Goal: Task Accomplishment & Management: Use online tool/utility

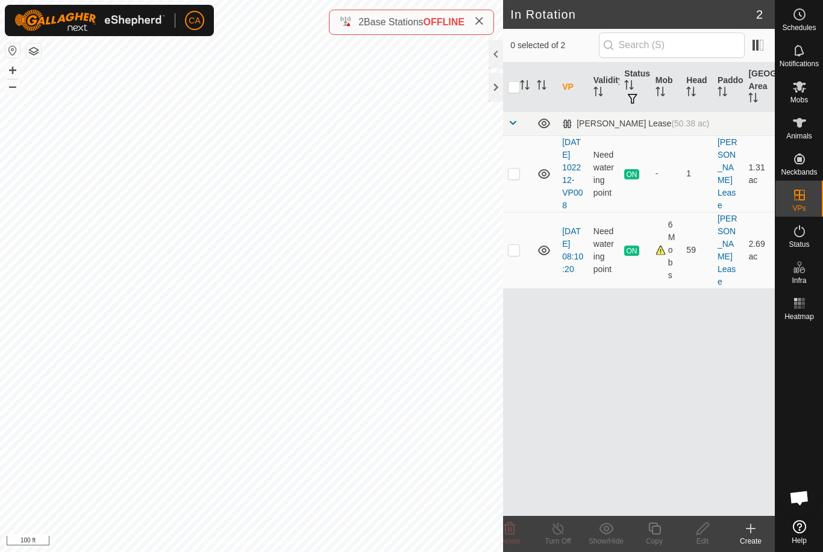
click at [545, 181] on icon at bounding box center [544, 174] width 14 height 14
click at [547, 180] on icon at bounding box center [544, 174] width 14 height 14
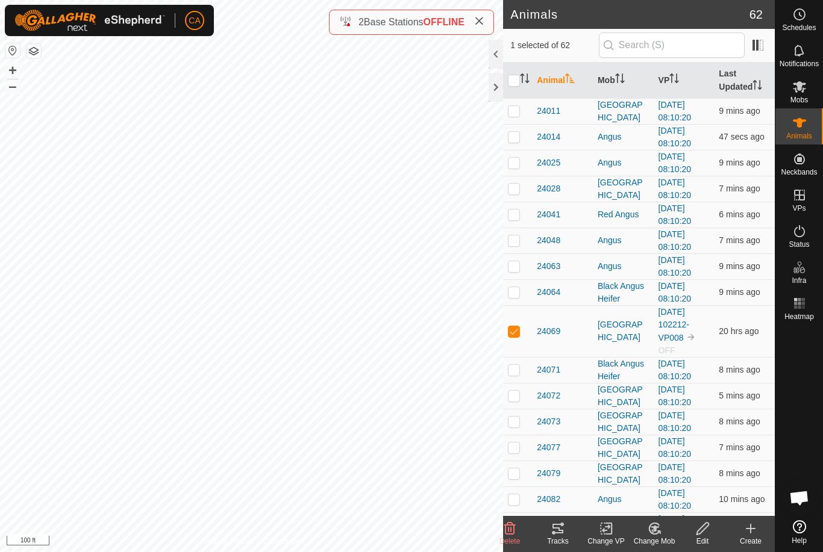
click at [564, 536] on div "Tracks" at bounding box center [558, 541] width 48 height 11
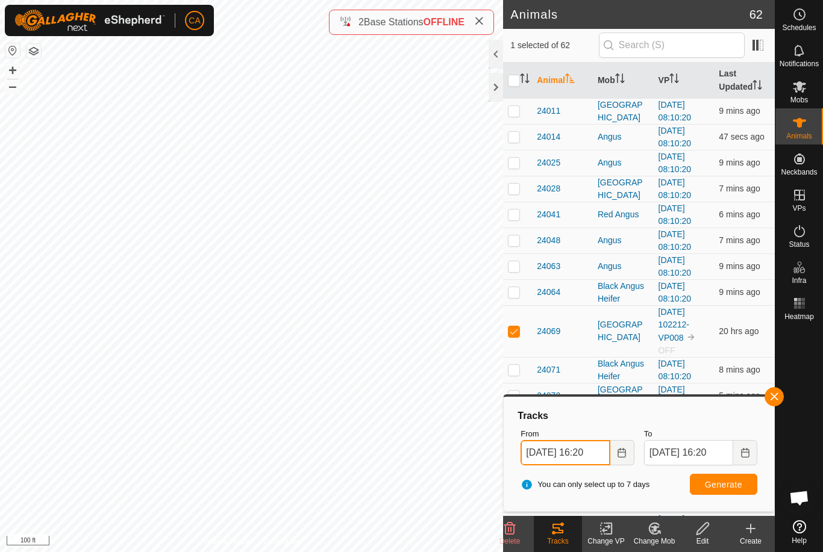
click at [578, 453] on input "24 Sep, 2025 16:20" at bounding box center [564, 452] width 89 height 25
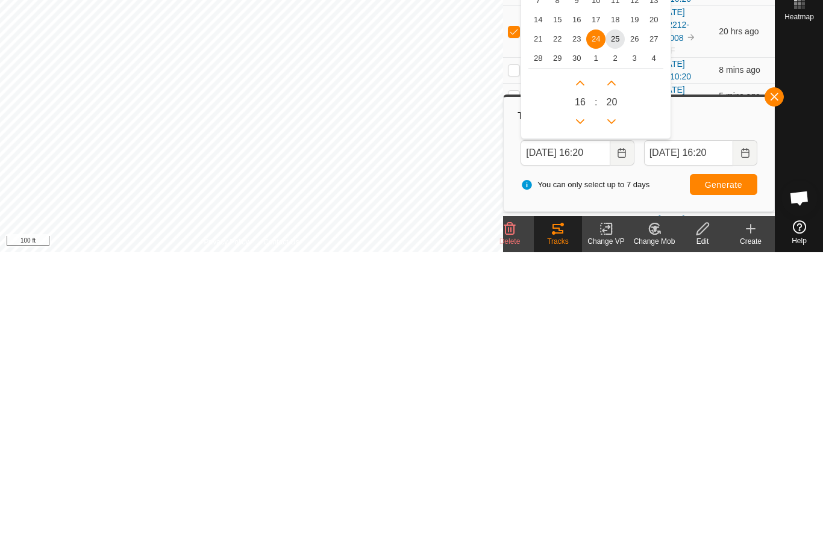
click at [616, 329] on span "25" at bounding box center [614, 338] width 19 height 19
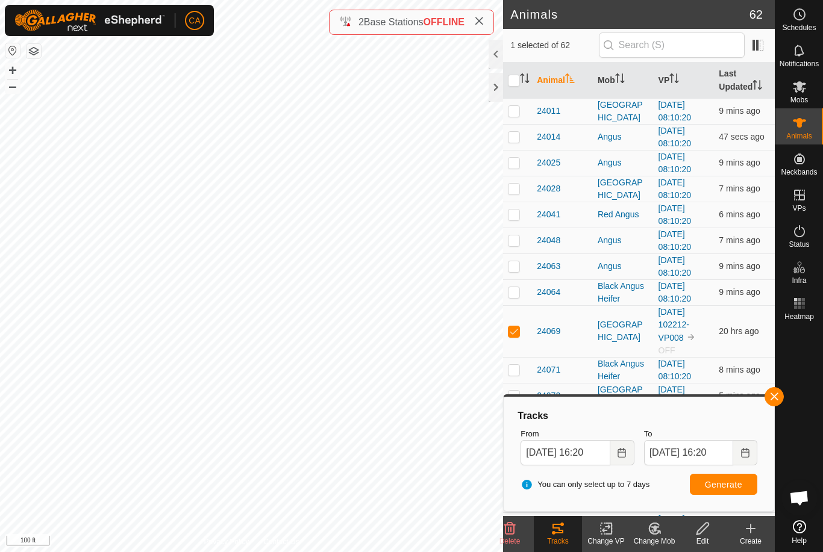
click at [713, 474] on button "Generate" at bounding box center [723, 484] width 67 height 21
click at [580, 456] on input "25 Sep, 2025 16:20" at bounding box center [564, 452] width 89 height 25
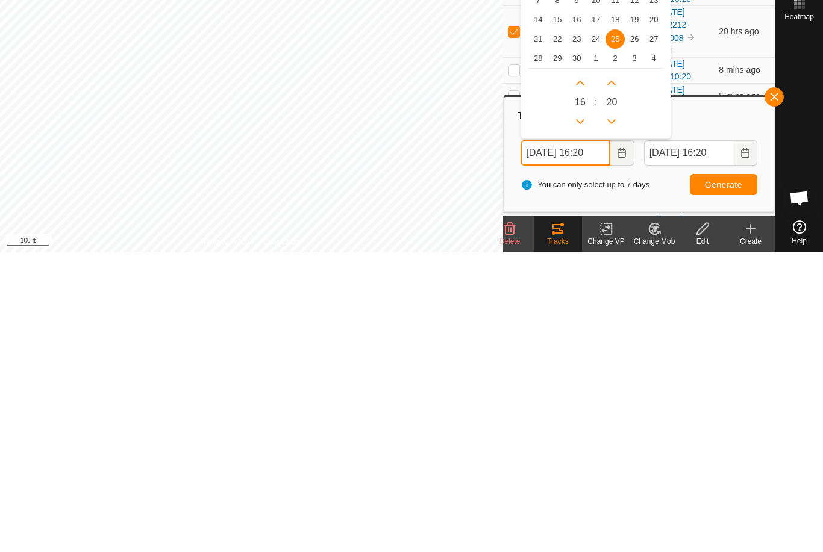
click at [579, 417] on icon "Previous Hour" at bounding box center [580, 422] width 10 height 10
click at [579, 412] on button "Previous Hour" at bounding box center [579, 421] width 19 height 19
click at [585, 417] on icon "Previous Hour" at bounding box center [580, 422] width 10 height 10
click at [584, 417] on icon "Previous Hour" at bounding box center [580, 422] width 10 height 10
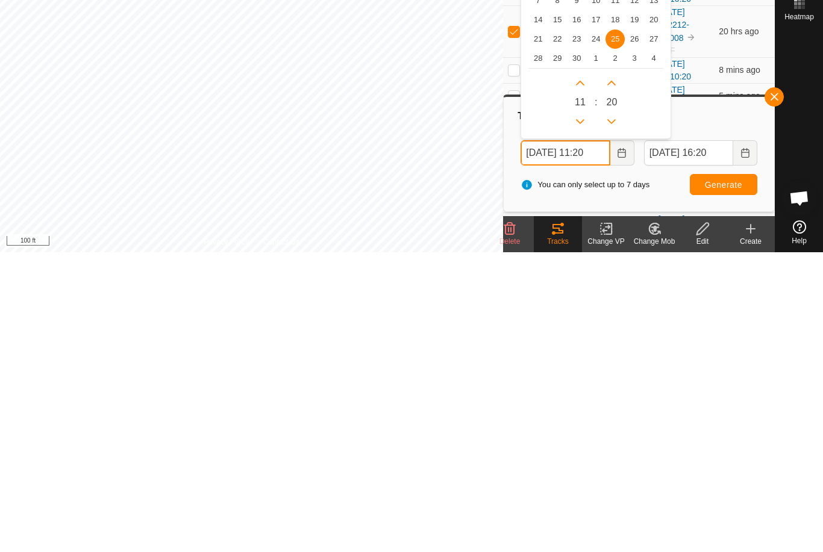
click at [584, 417] on icon "Previous Hour" at bounding box center [580, 422] width 10 height 10
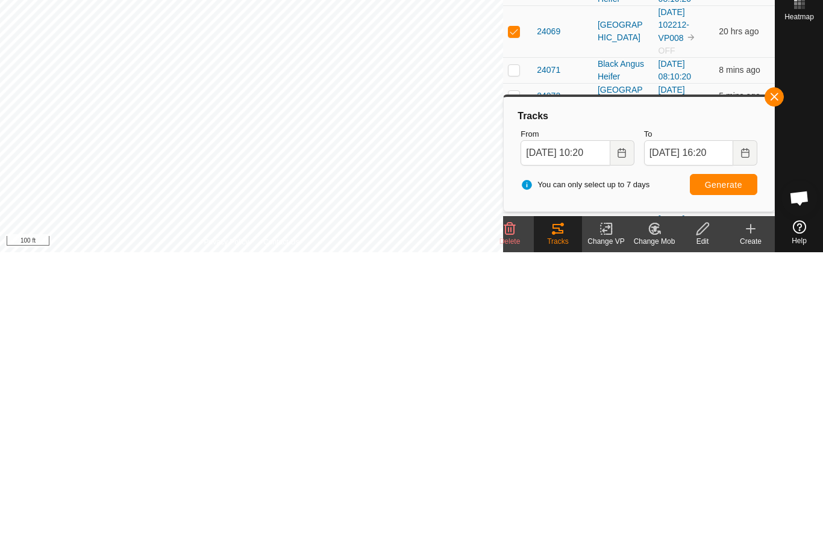
click at [717, 480] on span "Generate" at bounding box center [723, 485] width 37 height 10
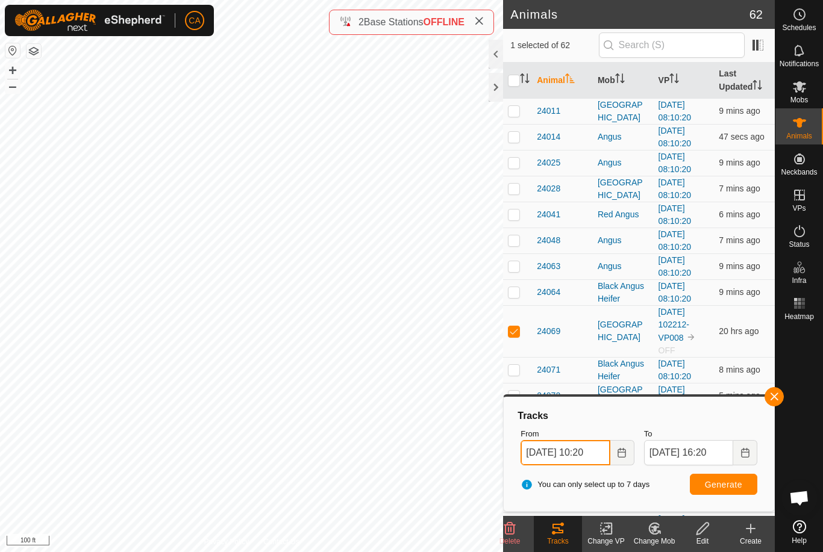
click at [579, 450] on input "25 Sep, 2025 10:20" at bounding box center [564, 452] width 89 height 25
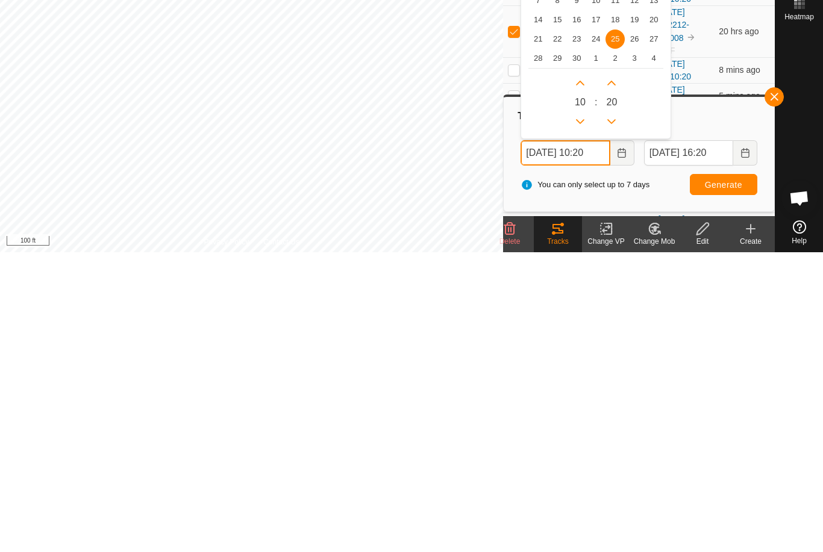
click at [584, 417] on icon "Previous Hour" at bounding box center [580, 422] width 10 height 10
click at [584, 412] on button "Previous Hour" at bounding box center [579, 421] width 19 height 19
click at [582, 417] on icon "Previous Hour" at bounding box center [580, 422] width 10 height 10
click at [582, 412] on button "Previous Hour" at bounding box center [579, 421] width 19 height 19
click at [587, 412] on button "Previous Hour" at bounding box center [579, 421] width 19 height 19
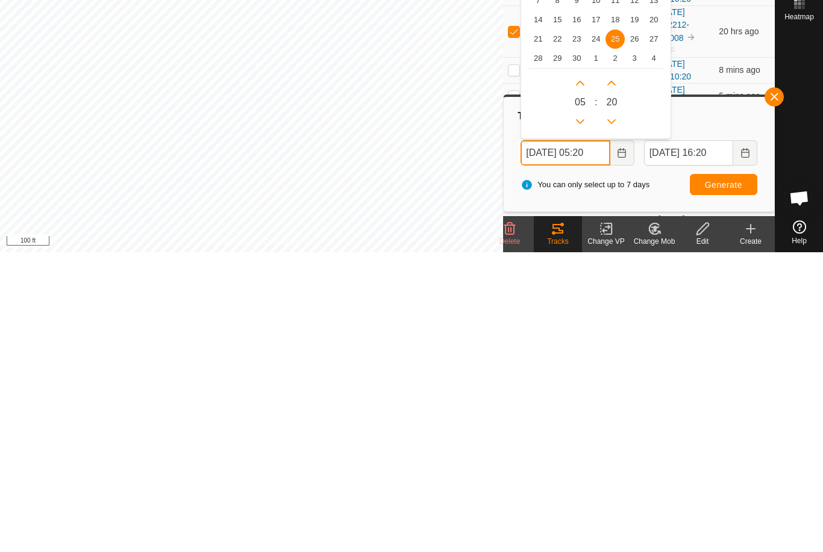
click at [587, 412] on button "Previous Hour" at bounding box center [579, 421] width 19 height 19
click at [582, 417] on icon "Previous Hour" at bounding box center [580, 422] width 10 height 10
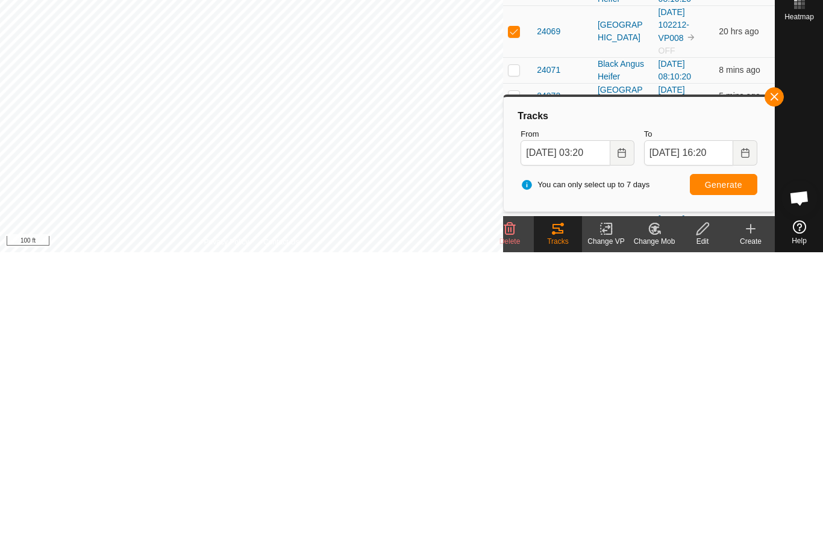
click at [733, 480] on span "Generate" at bounding box center [723, 485] width 37 height 10
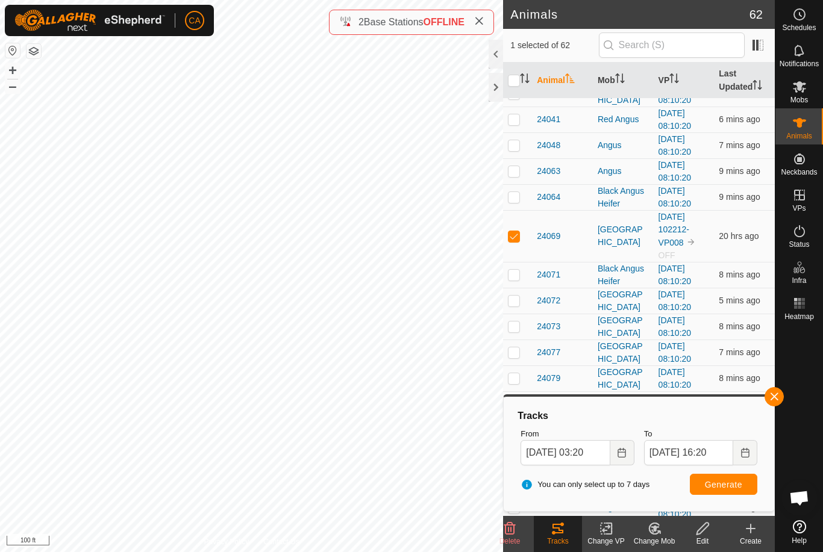
scroll to position [96, 0]
click at [581, 456] on input "25 Sep, 2025 03:20" at bounding box center [564, 452] width 89 height 25
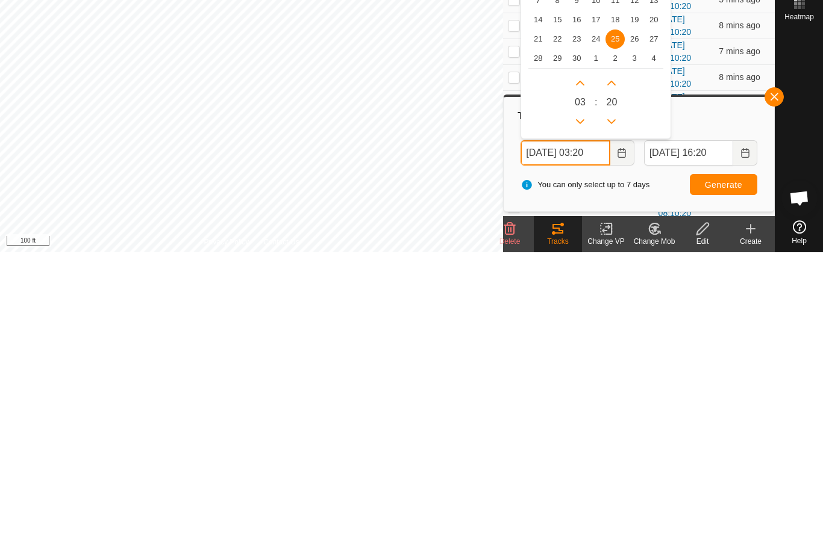
click at [584, 417] on icon "Previous Hour" at bounding box center [580, 422] width 10 height 10
click at [584, 412] on button "Previous Hour" at bounding box center [579, 421] width 19 height 19
click at [581, 417] on icon "Previous Hour" at bounding box center [580, 422] width 10 height 10
type input "25 Sep, 2025 00:20"
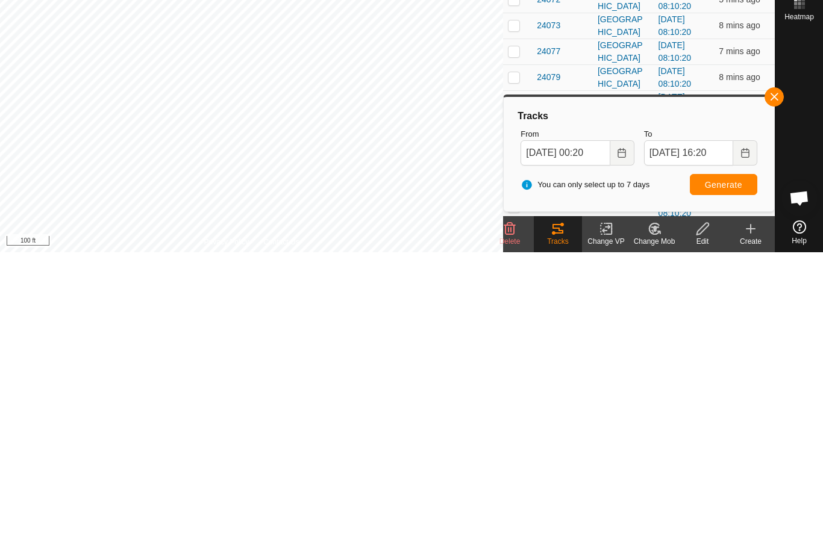
click at [729, 480] on span "Generate" at bounding box center [723, 485] width 37 height 10
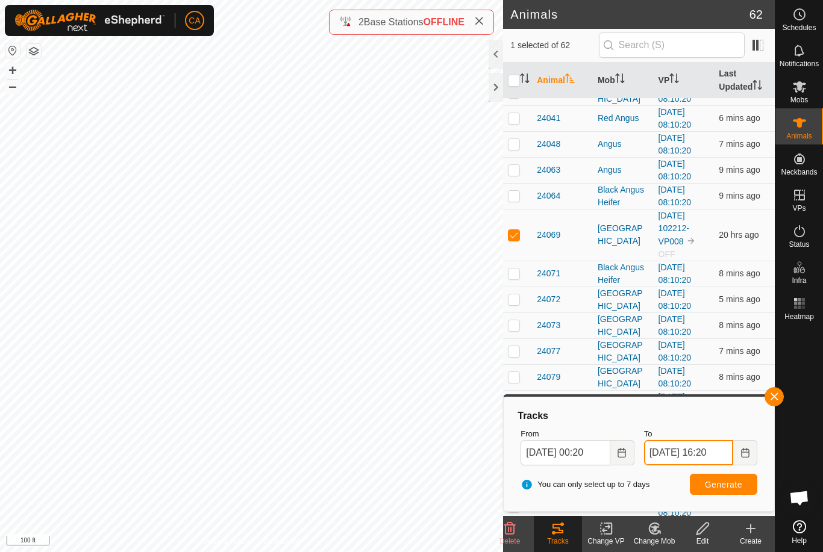
click at [680, 449] on input "25 Sep, 2025 16:20" at bounding box center [688, 452] width 89 height 25
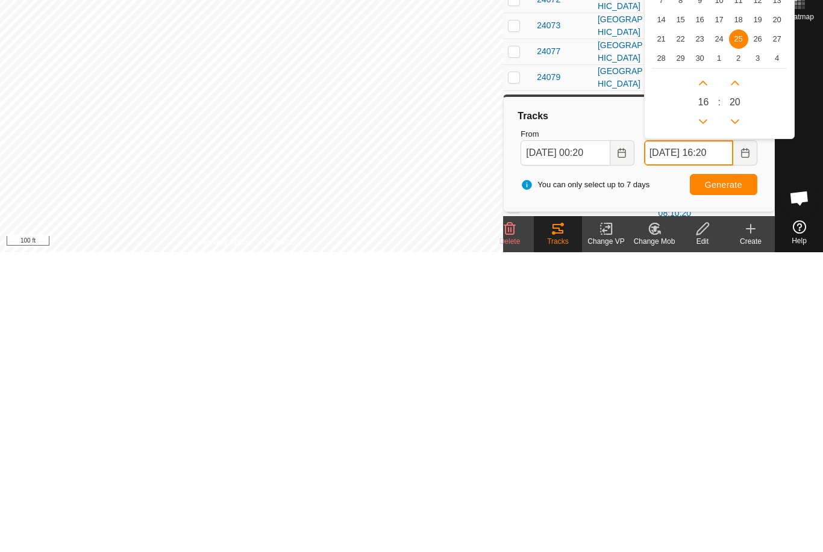
click at [705, 417] on icon "Previous Hour" at bounding box center [703, 422] width 10 height 10
type input "25 Sep, 2025 15:20"
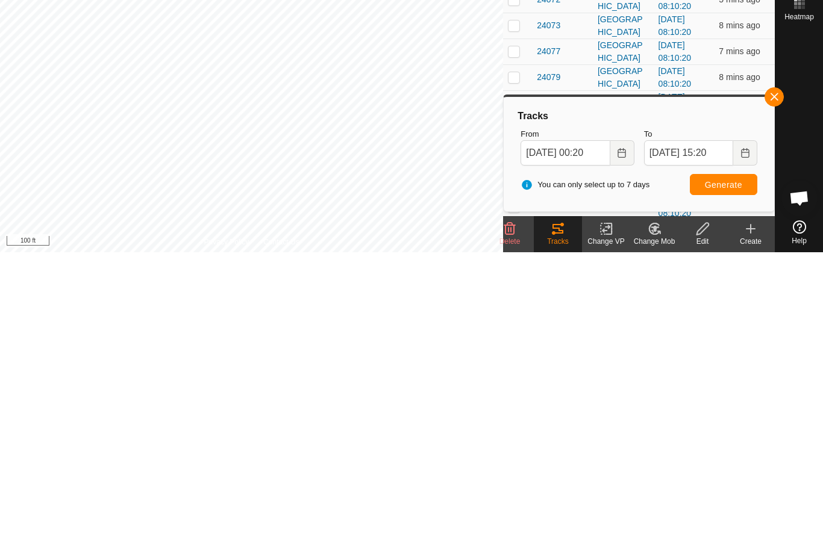
click at [724, 474] on button "Generate" at bounding box center [723, 484] width 67 height 21
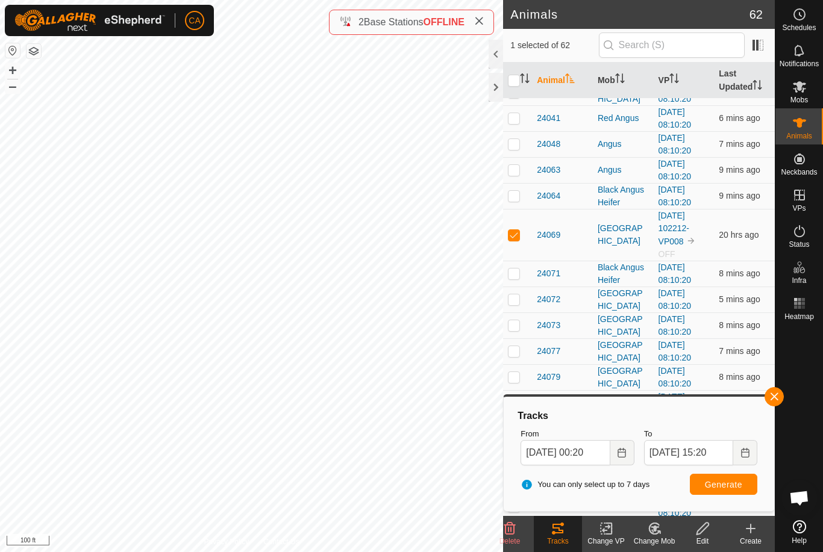
click at [516, 194] on p-checkbox at bounding box center [514, 196] width 12 height 10
checkbox input "true"
click at [515, 240] on p-checkbox at bounding box center [514, 235] width 12 height 10
checkbox input "false"
click at [517, 199] on p-checkbox at bounding box center [514, 196] width 12 height 10
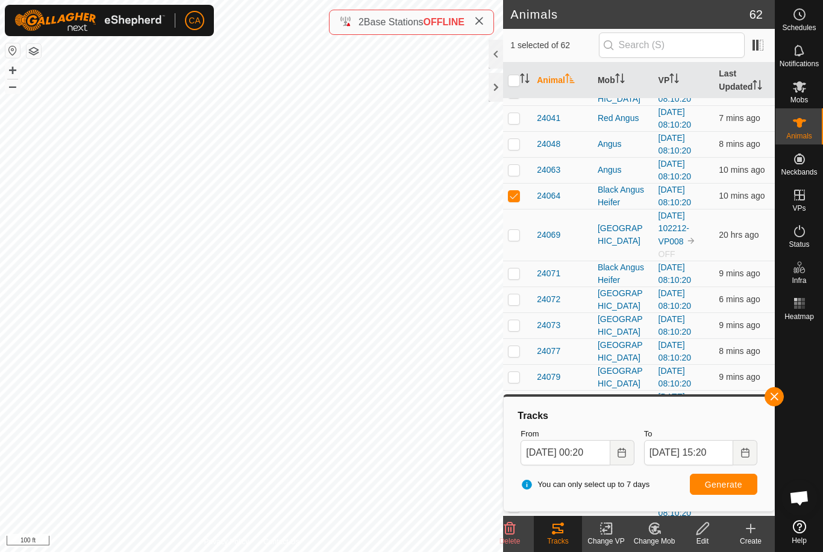
checkbox input "false"
click at [520, 234] on td at bounding box center [517, 235] width 29 height 52
checkbox input "true"
click at [714, 483] on span "Generate" at bounding box center [723, 485] width 37 height 10
click at [582, 446] on input "25 Sep, 2025 00:20" at bounding box center [564, 452] width 89 height 25
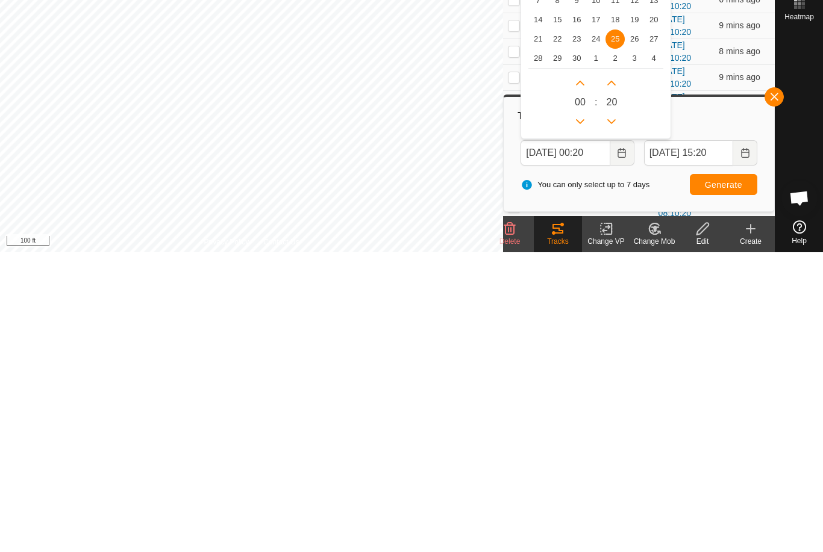
click at [596, 329] on span "24" at bounding box center [595, 338] width 19 height 19
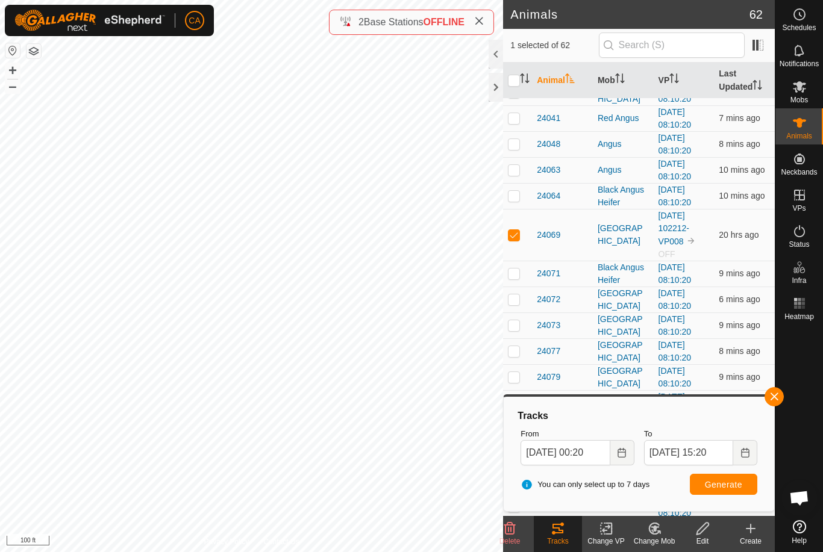
click at [708, 485] on span "Generate" at bounding box center [723, 485] width 37 height 10
click at [576, 442] on input "24 Sep, 2025 00:20" at bounding box center [564, 452] width 89 height 25
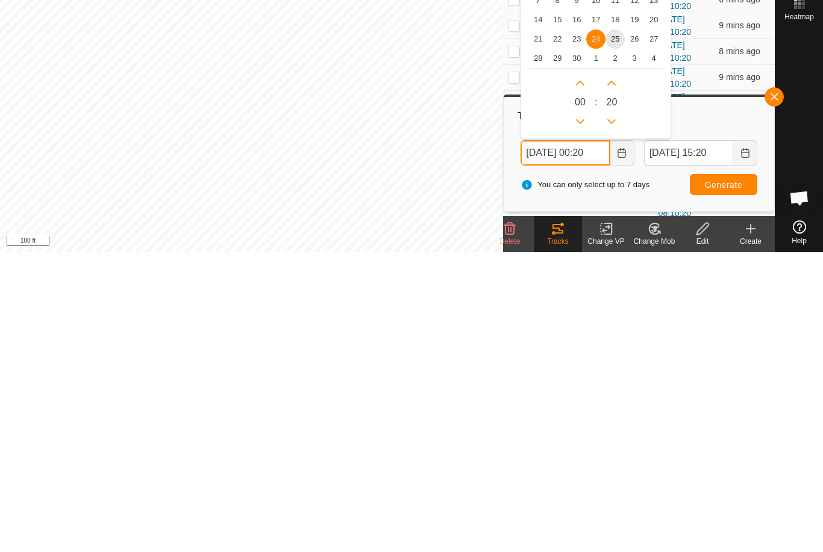
click at [581, 378] on icon "Next Hour" at bounding box center [580, 383] width 10 height 10
click at [583, 419] on icon "Previous Hour" at bounding box center [580, 421] width 8 height 5
click at [582, 412] on button "Previous Hour" at bounding box center [579, 421] width 19 height 19
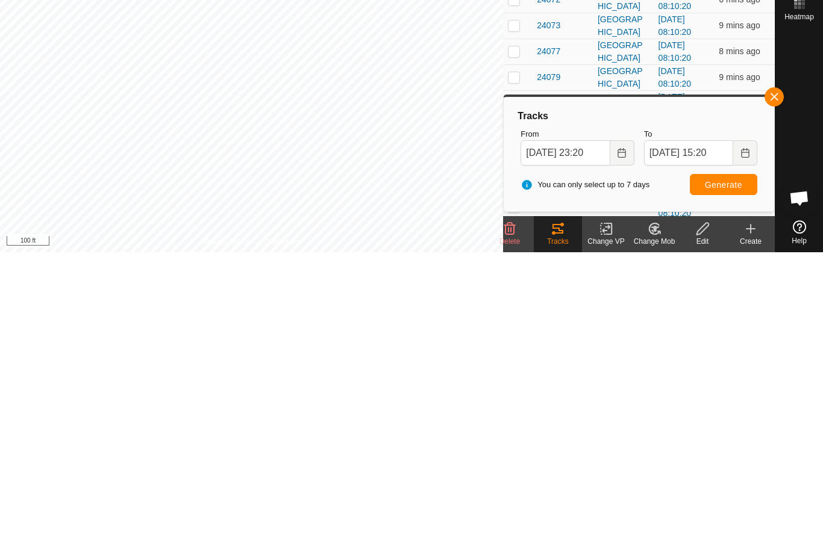
click at [731, 480] on span "Generate" at bounding box center [723, 485] width 37 height 10
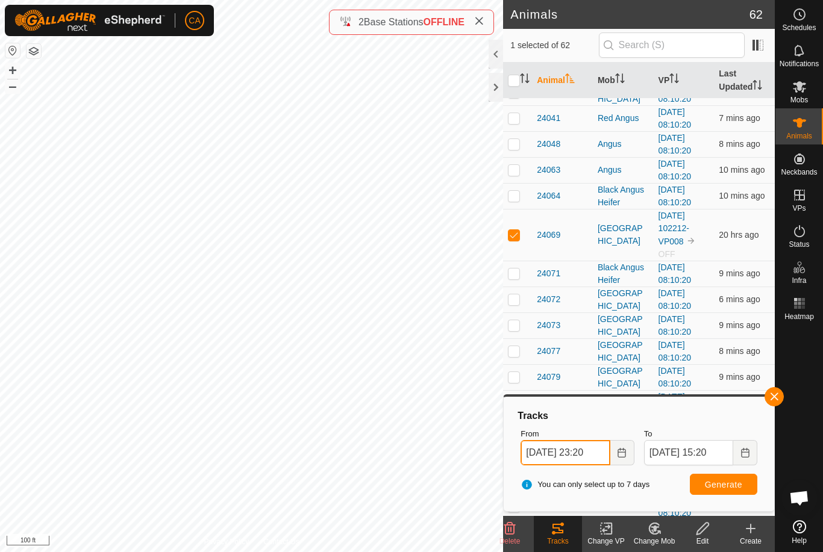
click at [586, 453] on input "24 Sep, 2025 23:20" at bounding box center [564, 452] width 89 height 25
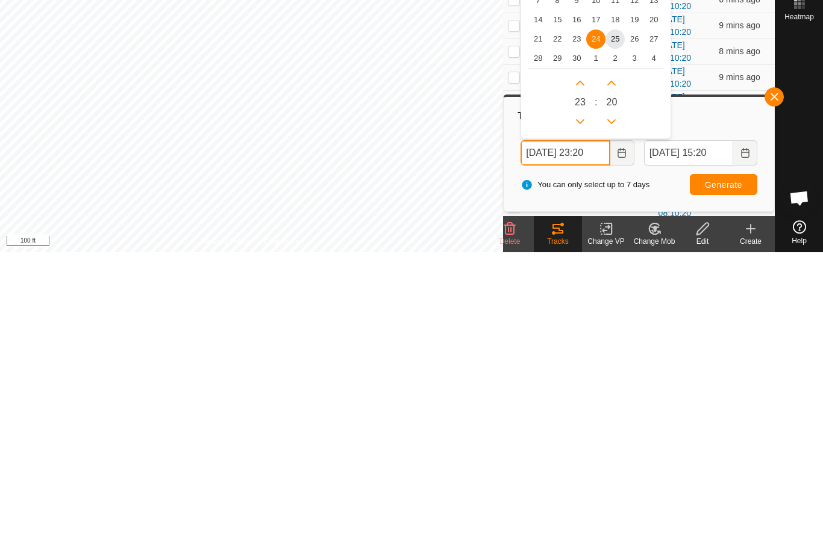
click at [581, 419] on icon "Previous Hour" at bounding box center [580, 421] width 8 height 5
click at [580, 412] on button "Previous Hour" at bounding box center [579, 421] width 19 height 19
click at [580, 417] on icon "Previous Hour" at bounding box center [580, 422] width 10 height 10
type input "24 Sep, 2025 19:20"
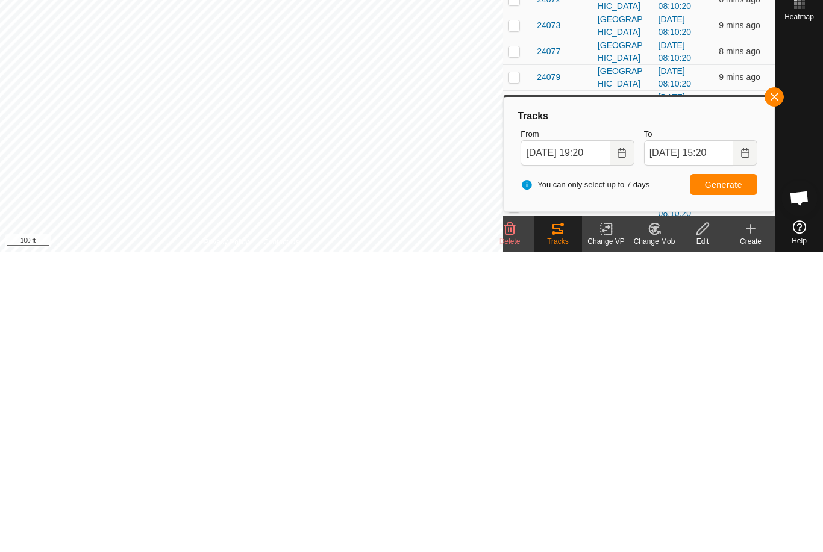
click at [721, 480] on span "Generate" at bounding box center [723, 485] width 37 height 10
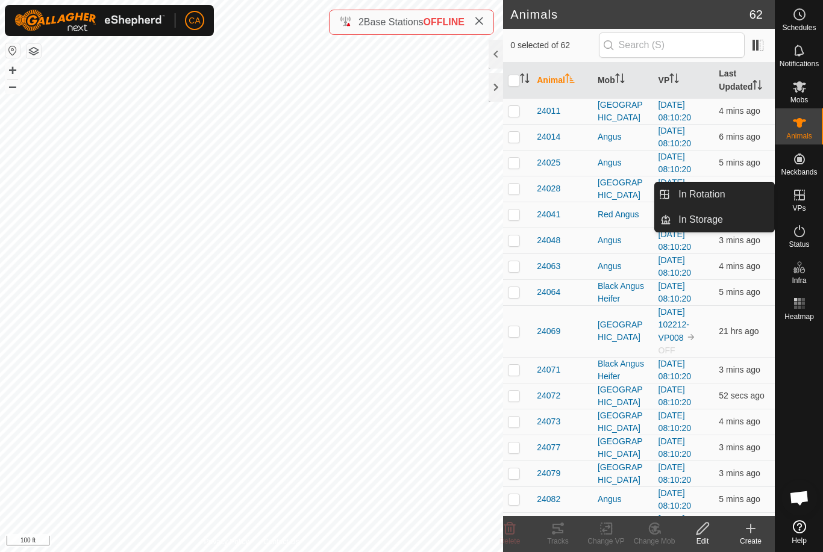
click at [714, 194] on span "In Rotation" at bounding box center [701, 194] width 46 height 14
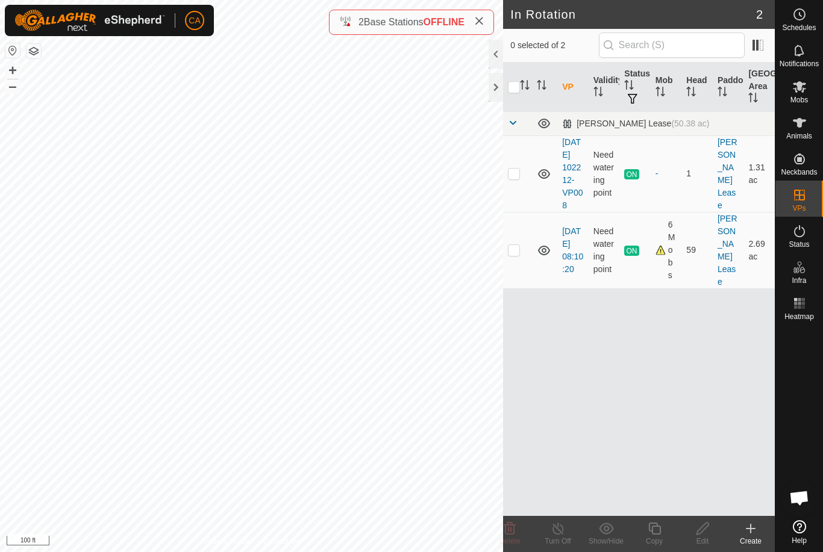
click at [509, 178] on p-checkbox at bounding box center [514, 174] width 12 height 10
checkbox input "true"
click at [553, 530] on icon at bounding box center [557, 529] width 11 height 12
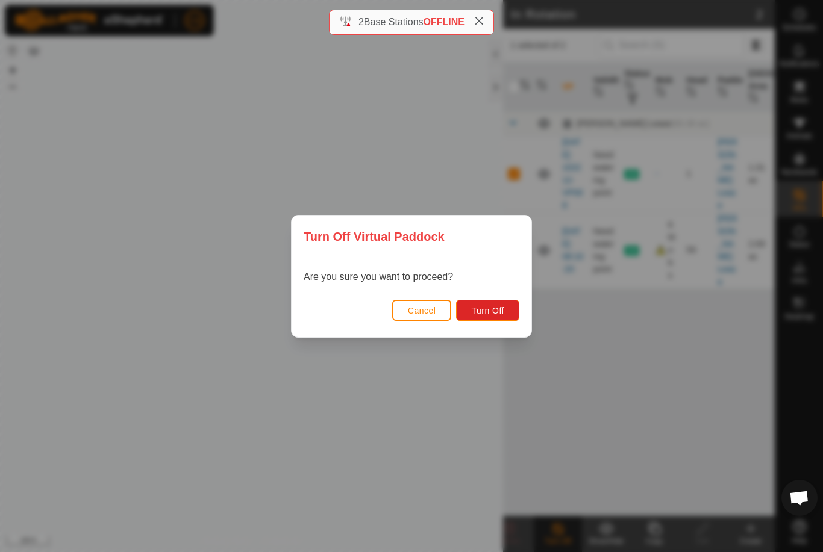
click at [500, 318] on button "Turn Off" at bounding box center [487, 310] width 63 height 21
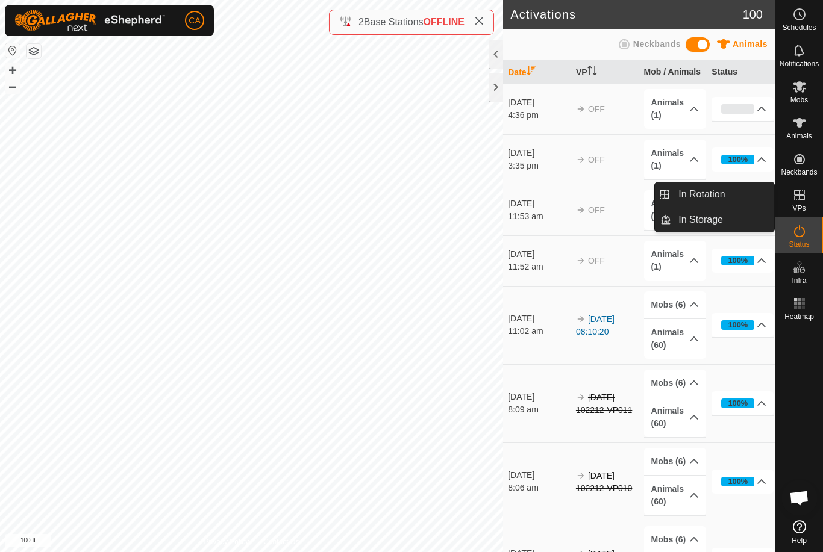
click at [690, 198] on span "In Rotation" at bounding box center [701, 194] width 46 height 14
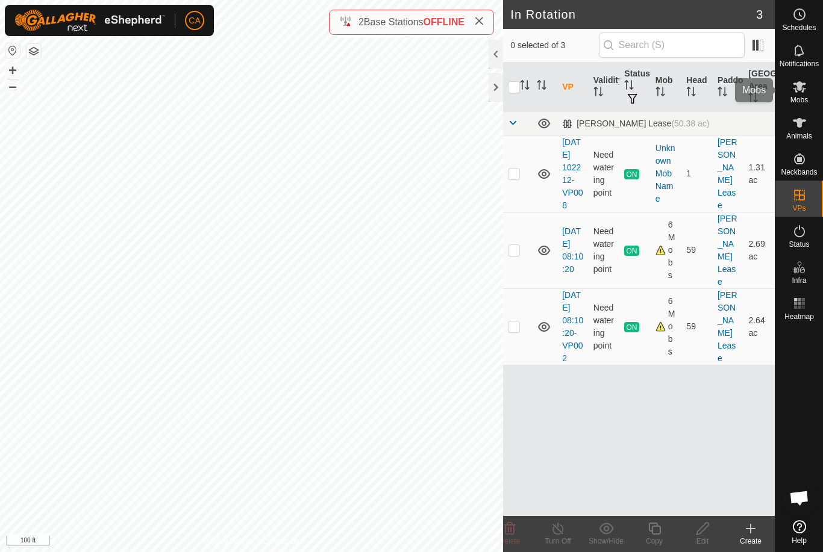
click at [794, 101] on span "Mobs" at bounding box center [798, 99] width 17 height 7
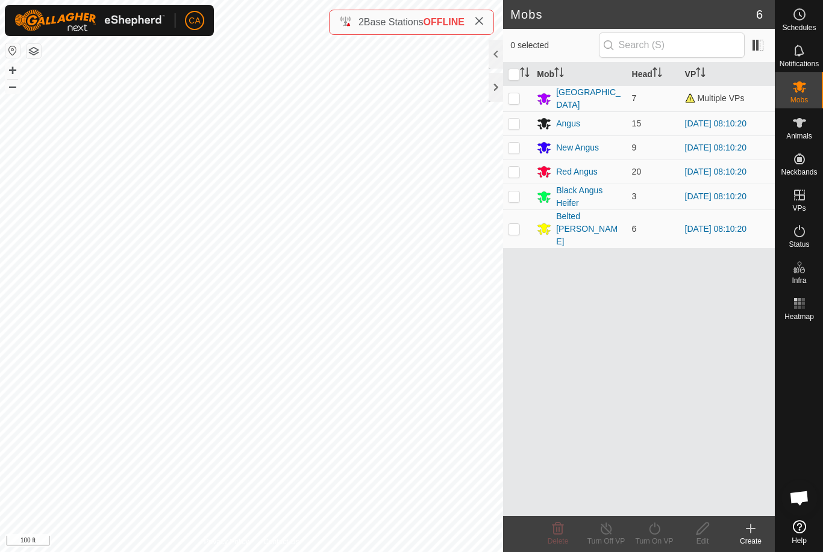
click at [509, 101] on p-checkbox at bounding box center [514, 98] width 12 height 10
click at [508, 107] on td at bounding box center [517, 99] width 29 height 26
checkbox input "false"
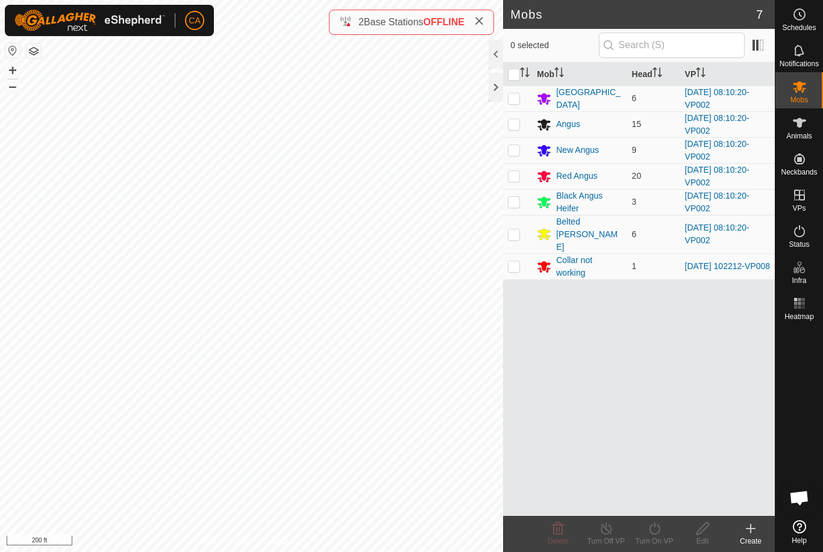
click at [511, 79] on input "checkbox" at bounding box center [514, 75] width 12 height 12
checkbox input "true"
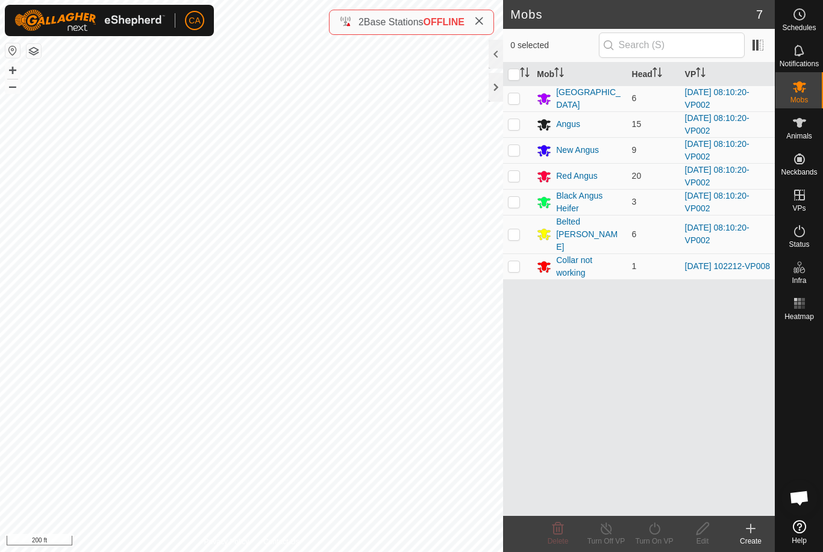
checkbox input "true"
click at [520, 261] on p-checkbox at bounding box center [514, 266] width 12 height 10
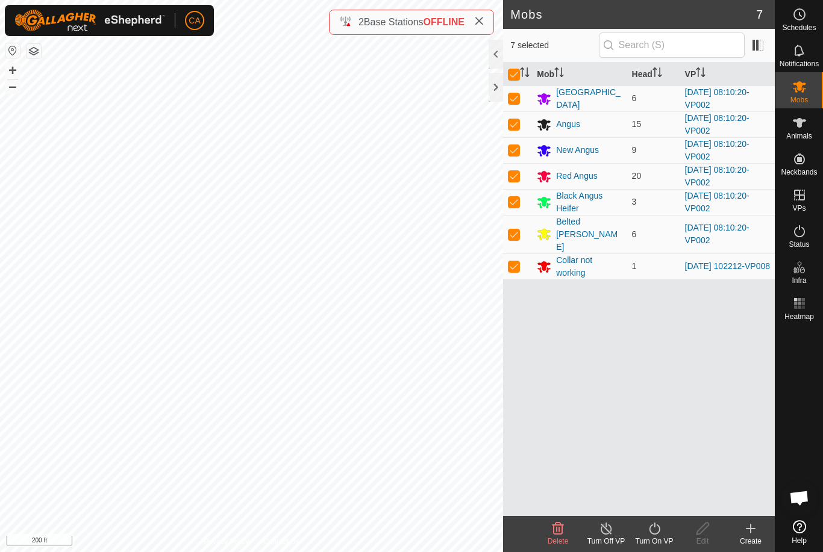
checkbox input "false"
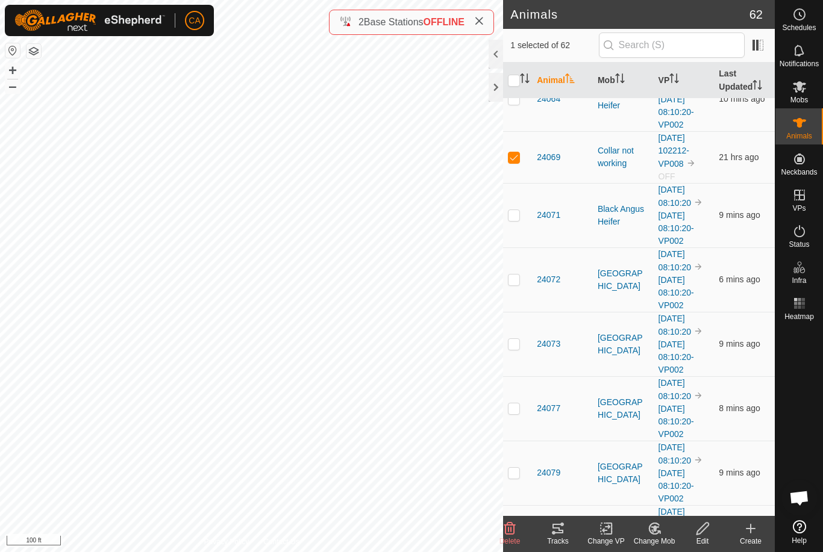
scroll to position [481, 0]
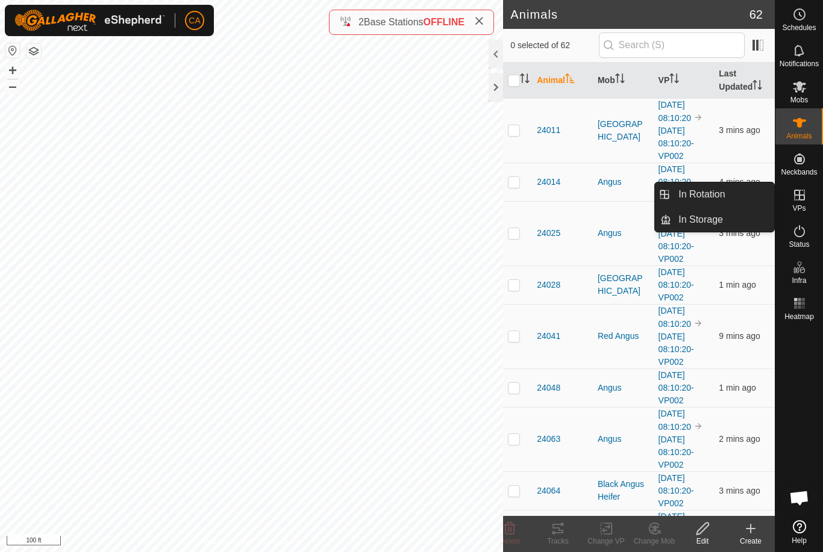
click at [728, 198] on link "In Rotation" at bounding box center [722, 195] width 103 height 24
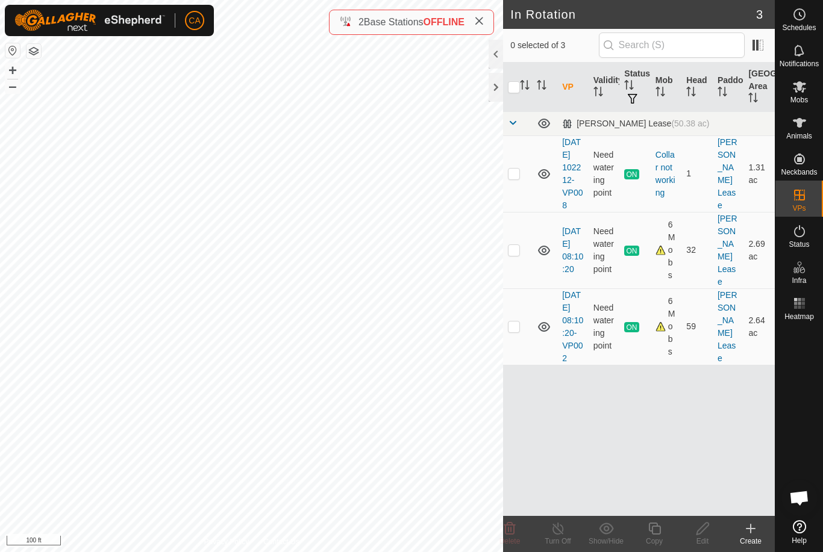
click at [519, 255] on p-checkbox at bounding box center [514, 250] width 12 height 10
click at [514, 255] on p-checkbox at bounding box center [514, 250] width 12 height 10
checkbox input "false"
click at [520, 331] on p-checkbox at bounding box center [514, 327] width 12 height 10
click at [525, 336] on td at bounding box center [517, 327] width 29 height 76
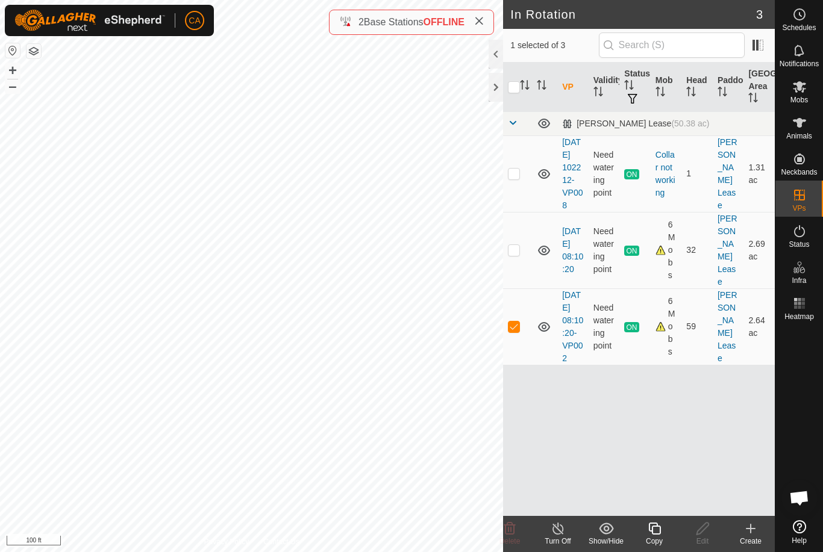
checkbox input "false"
click at [495, 92] on div at bounding box center [495, 87] width 14 height 29
click at [519, 255] on p-checkbox at bounding box center [514, 250] width 12 height 10
click at [514, 532] on icon at bounding box center [509, 529] width 11 height 12
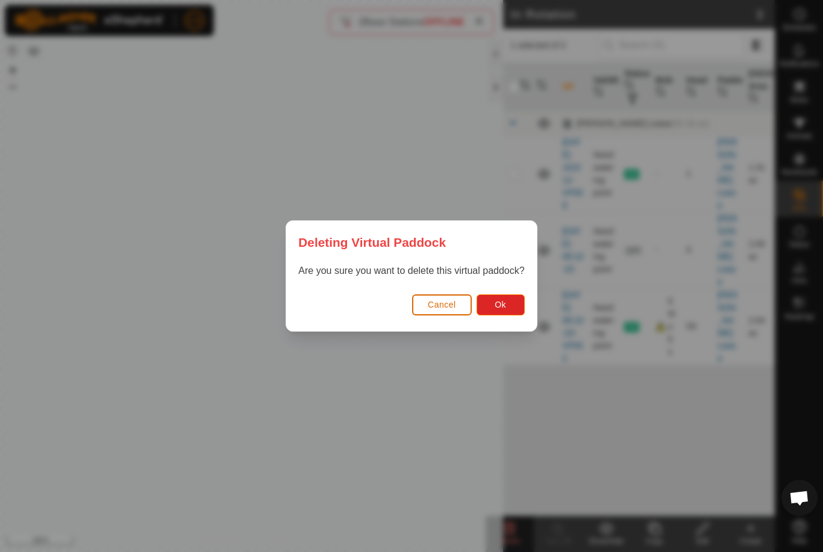
click at [512, 304] on button "Ok" at bounding box center [500, 305] width 48 height 21
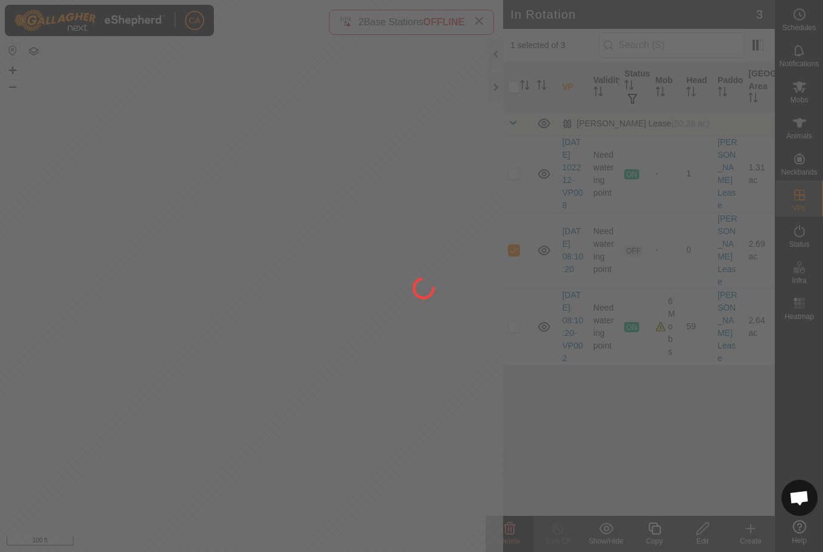
checkbox input "false"
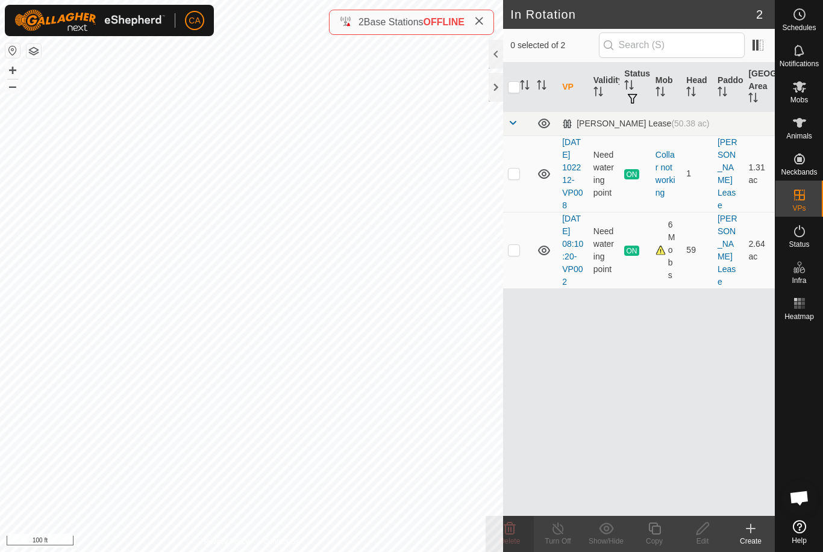
click at [545, 181] on icon at bounding box center [544, 174] width 14 height 14
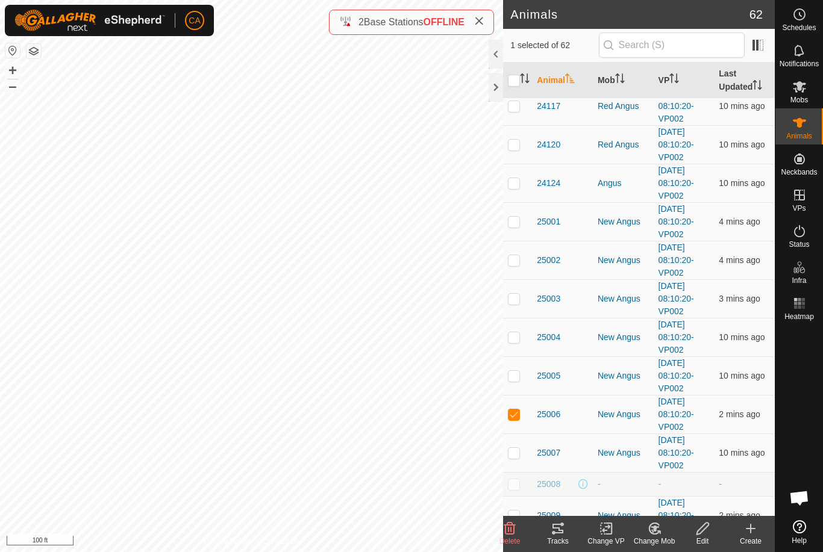
scroll to position [1188, 0]
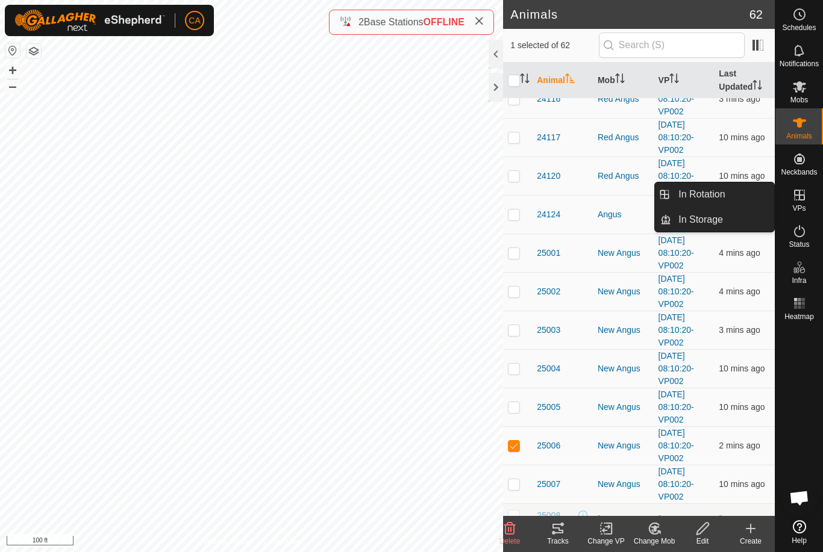
click at [716, 199] on span "In Rotation" at bounding box center [701, 194] width 46 height 14
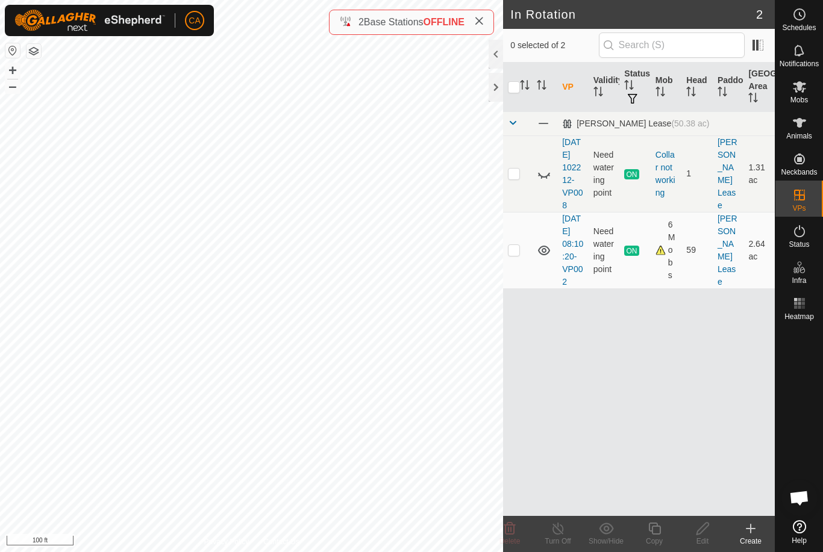
click at [516, 275] on td at bounding box center [517, 250] width 29 height 76
checkbox input "true"
click at [655, 538] on div "Copy" at bounding box center [654, 541] width 48 height 11
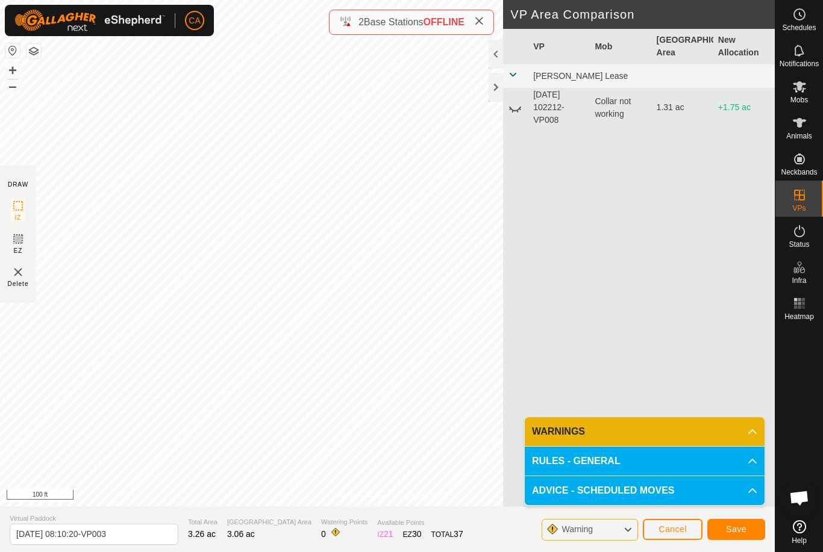
click at [742, 526] on span "Save" at bounding box center [736, 530] width 20 height 10
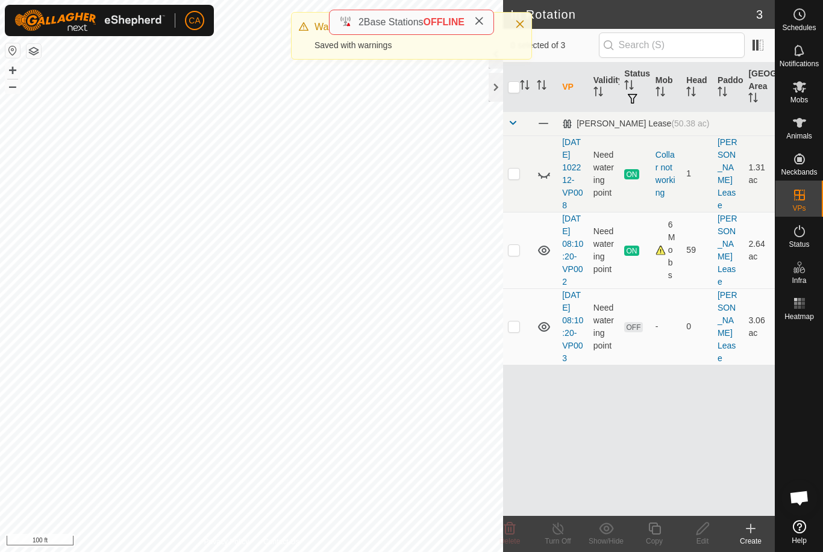
click at [804, 96] on span "Mobs" at bounding box center [798, 99] width 17 height 7
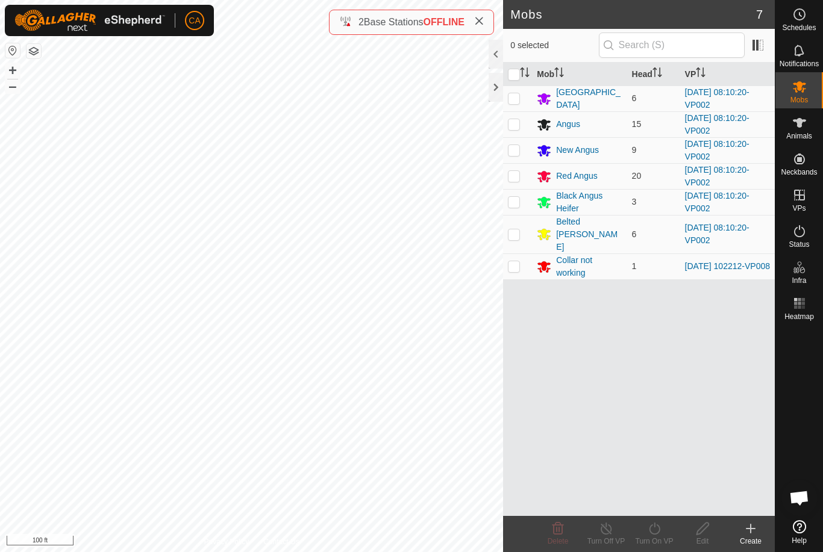
click at [509, 78] on input "checkbox" at bounding box center [514, 75] width 12 height 12
checkbox input "true"
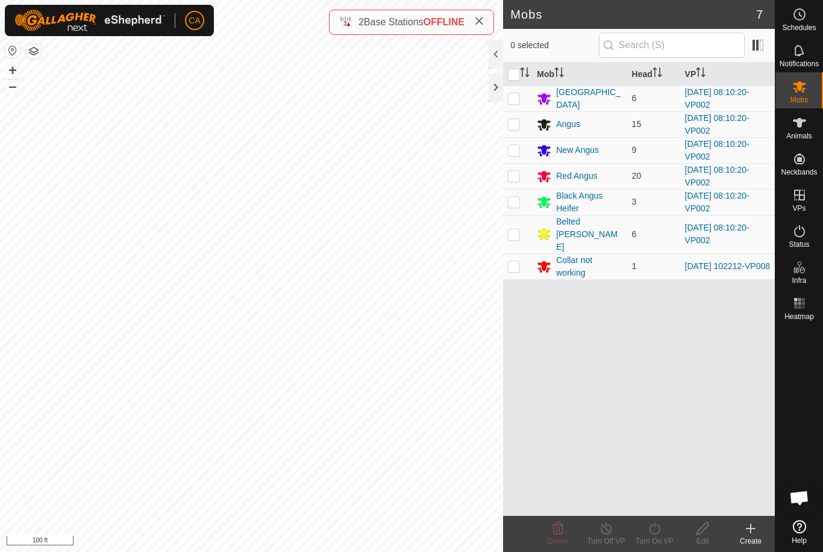
checkbox input "true"
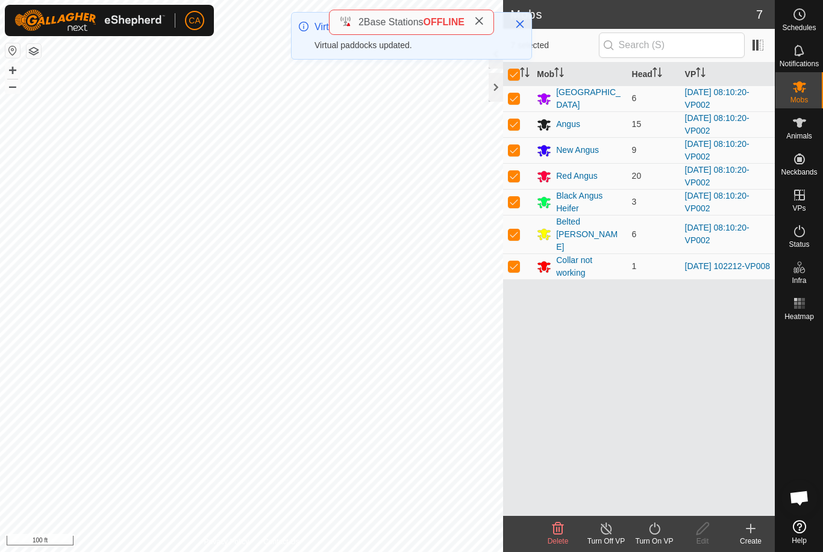
click at [521, 254] on td at bounding box center [517, 267] width 29 height 26
checkbox input "false"
click at [662, 538] on div "Turn On VP" at bounding box center [654, 541] width 48 height 11
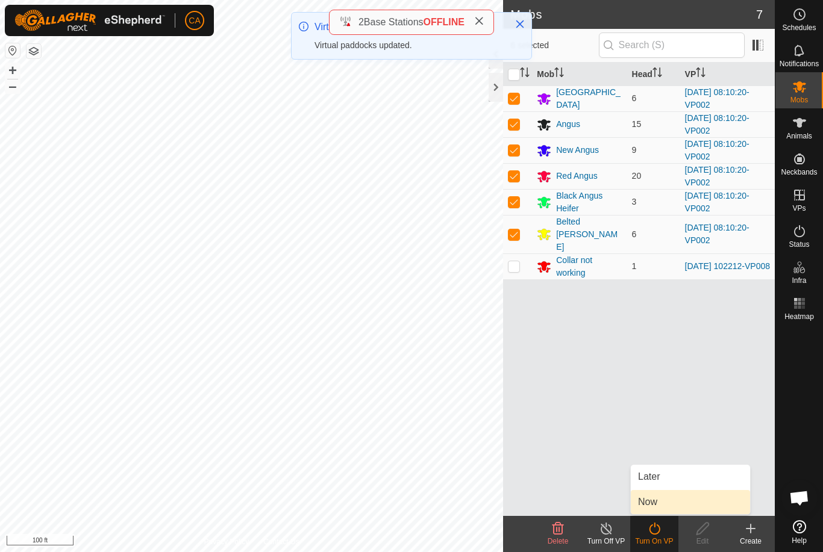
click at [675, 507] on link "Now" at bounding box center [690, 502] width 119 height 24
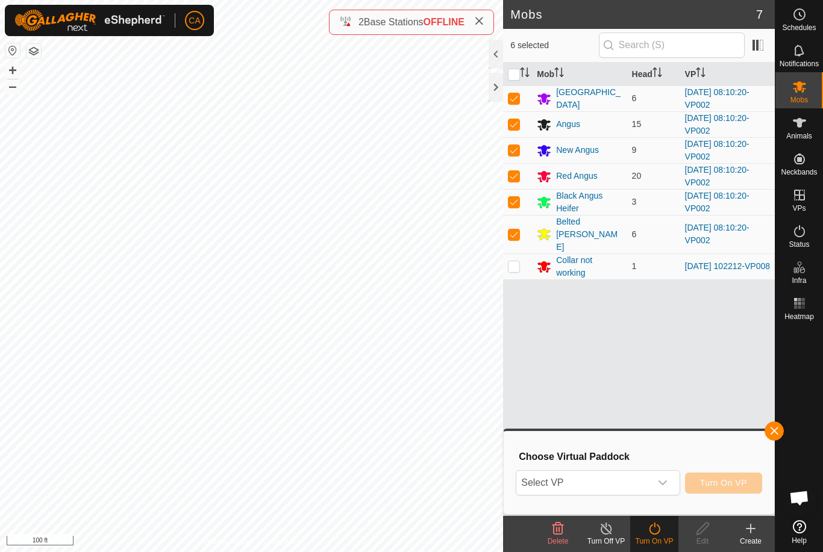
click at [634, 490] on span "Select VP" at bounding box center [583, 483] width 134 height 24
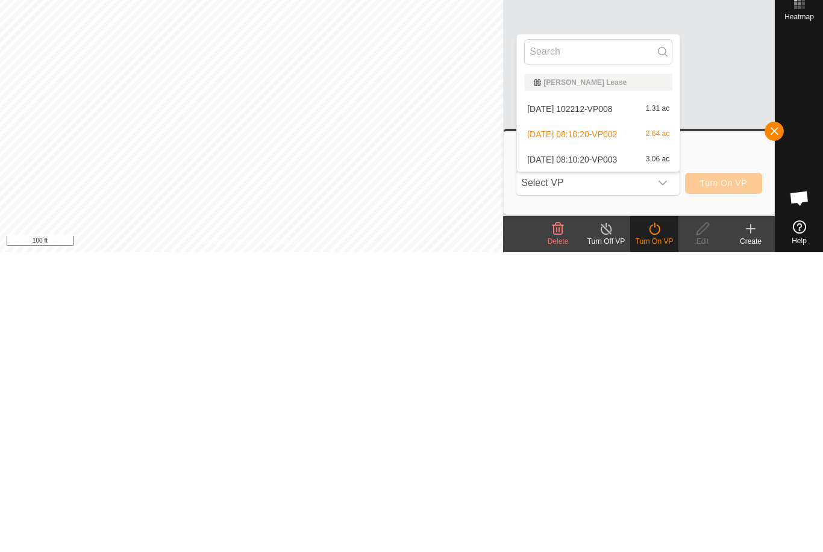
click at [611, 452] on div "[DATE] 08:10:20-VP003 3.06 ac" at bounding box center [598, 459] width 148 height 14
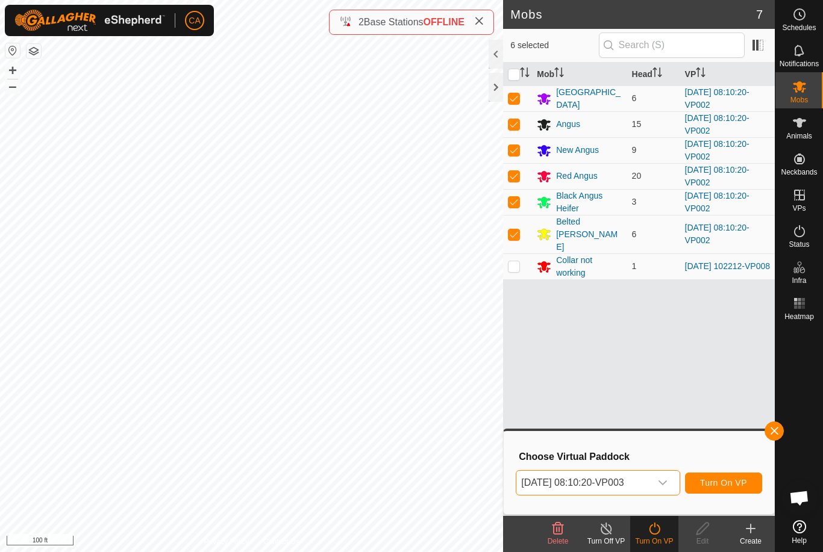
click at [735, 487] on span "Turn On VP" at bounding box center [723, 483] width 47 height 10
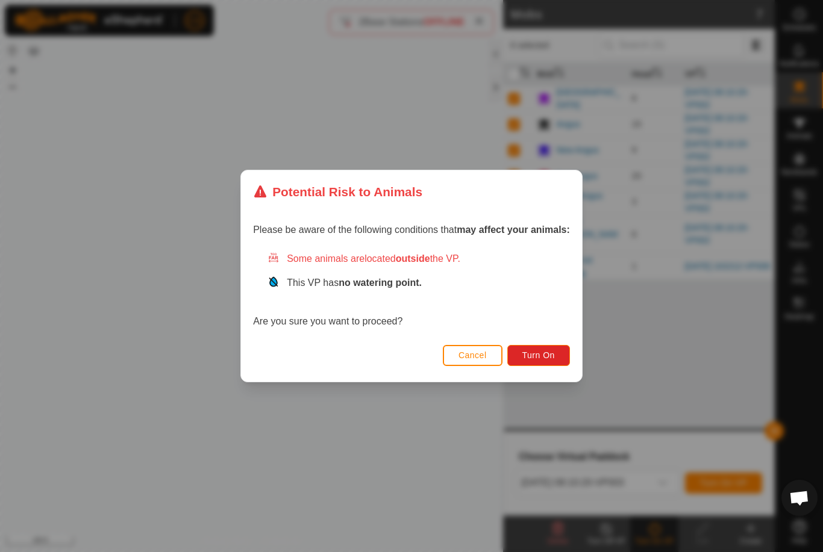
click at [558, 348] on button "Turn On" at bounding box center [538, 355] width 63 height 21
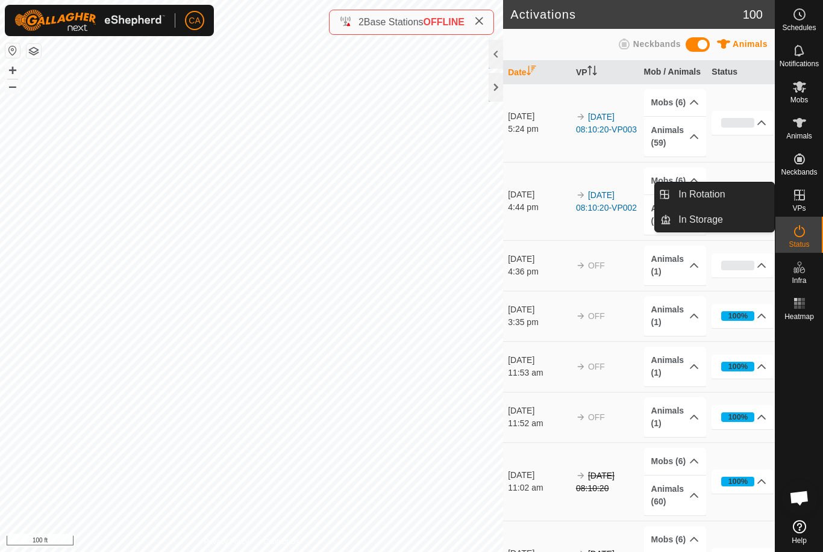
click at [720, 197] on span "In Rotation" at bounding box center [701, 194] width 46 height 14
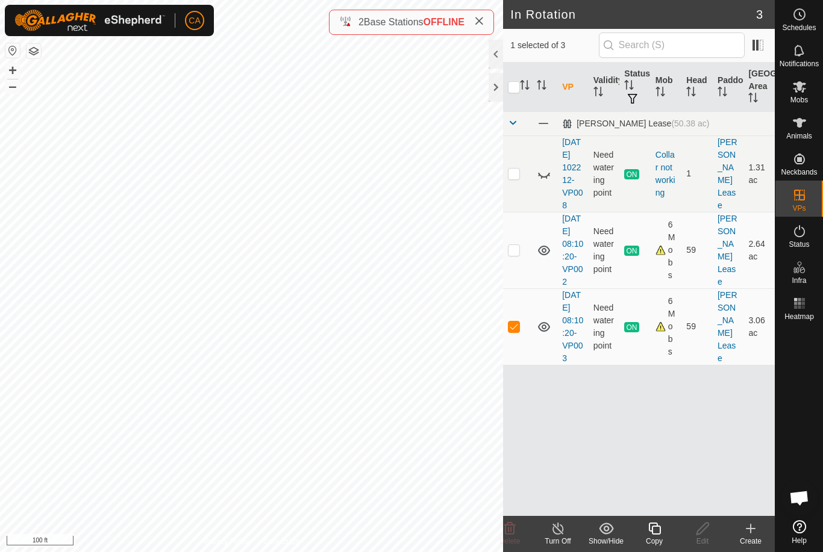
click at [657, 537] on div "Copy" at bounding box center [654, 541] width 48 height 11
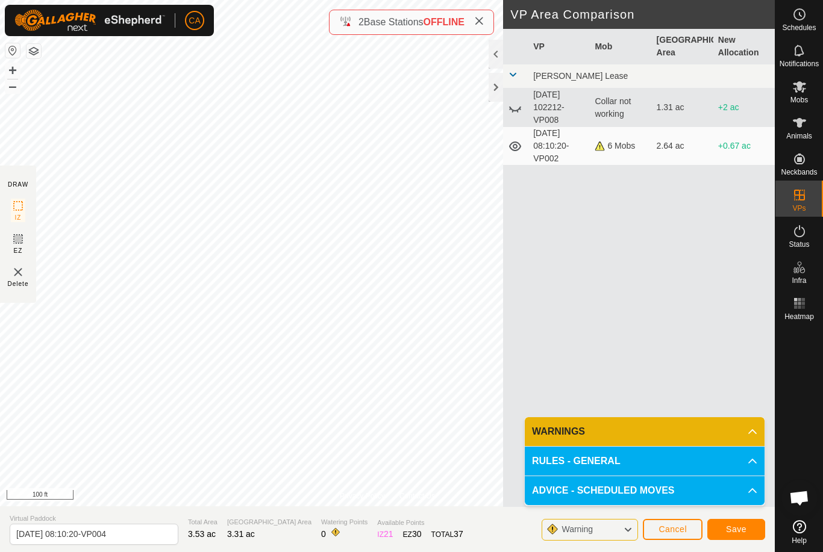
click at [743, 536] on button "Save" at bounding box center [736, 529] width 58 height 21
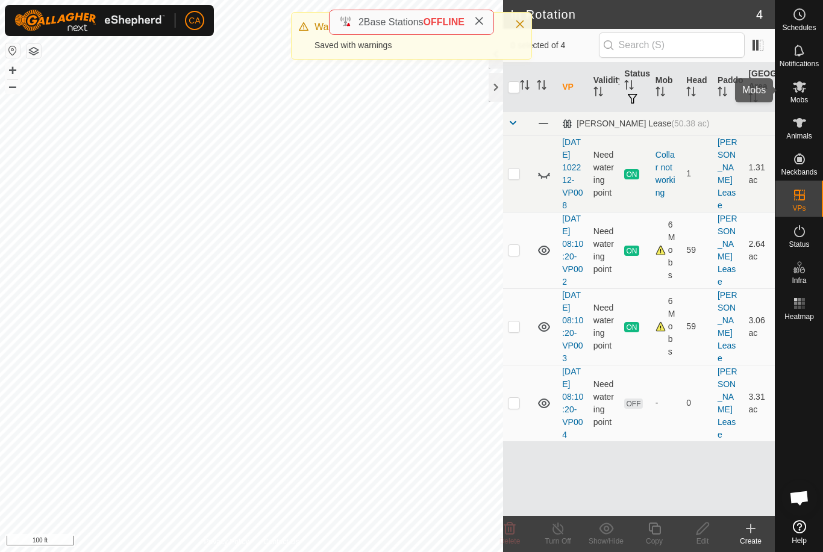
click at [796, 106] on div "Mobs" at bounding box center [799, 90] width 48 height 36
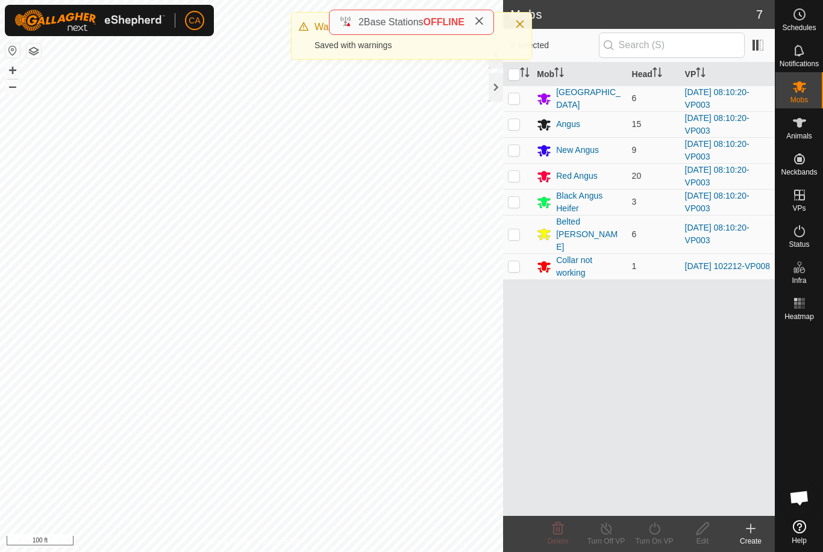
click at [516, 76] on input "checkbox" at bounding box center [514, 75] width 12 height 12
checkbox input "true"
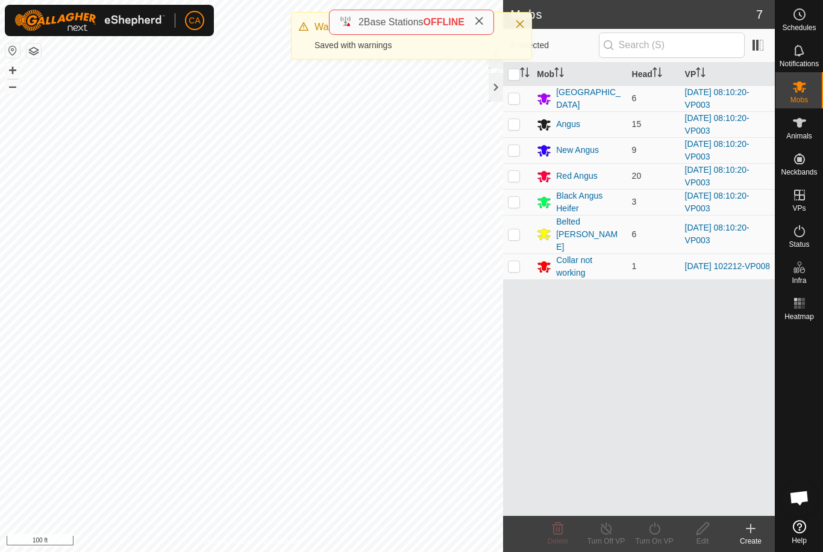
checkbox input "true"
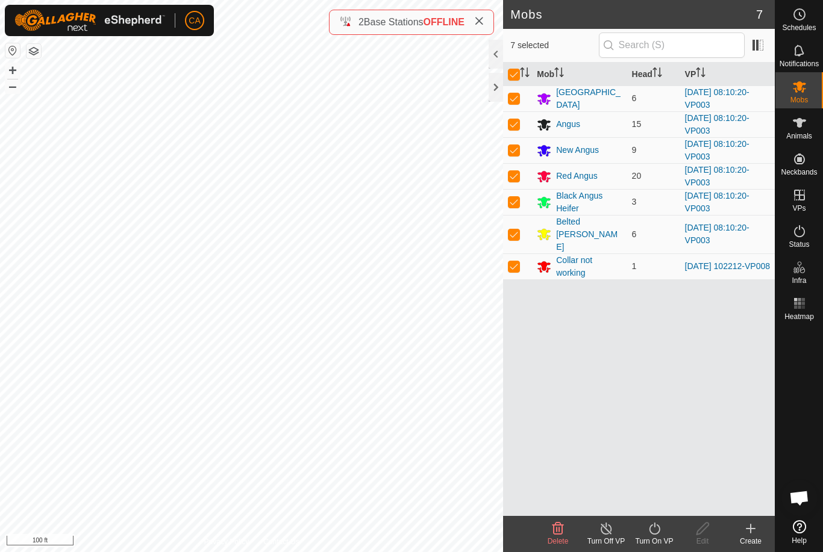
click at [513, 261] on p-checkbox at bounding box center [514, 266] width 12 height 10
checkbox input "false"
click at [655, 532] on icon at bounding box center [654, 529] width 15 height 14
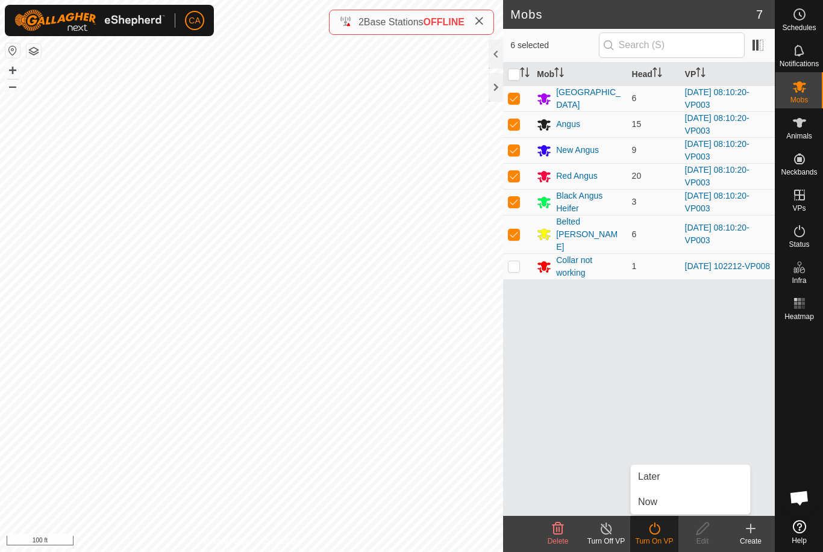
click at [664, 504] on link "Now" at bounding box center [690, 502] width 119 height 24
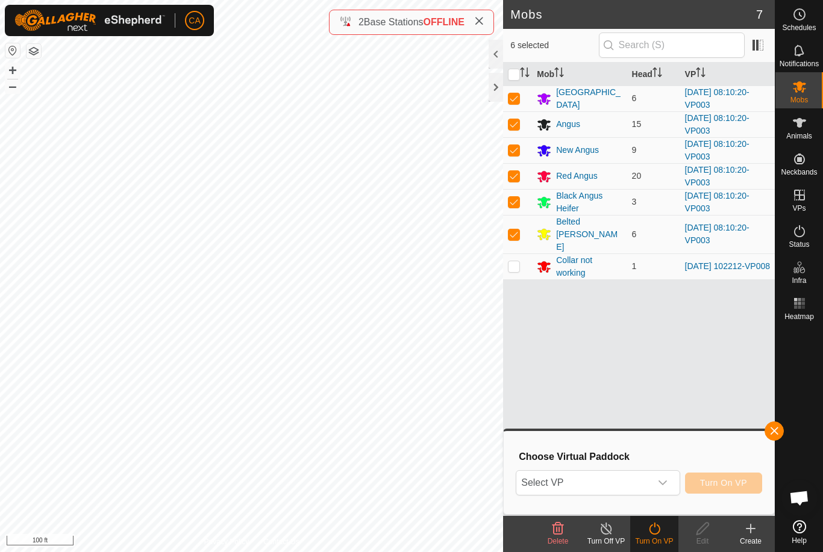
click at [630, 482] on span "Select VP" at bounding box center [583, 483] width 134 height 24
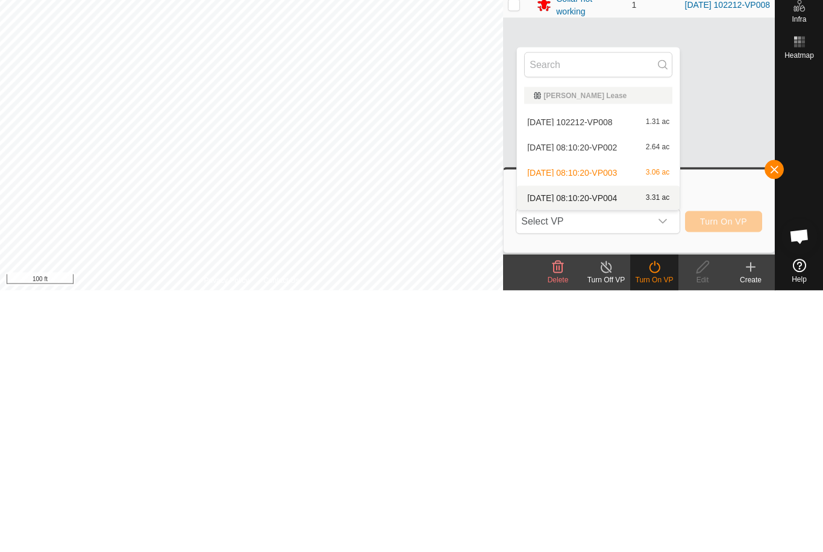
click at [604, 452] on div "[DATE] 08:10:20-VP004 3.31 ac" at bounding box center [598, 459] width 148 height 14
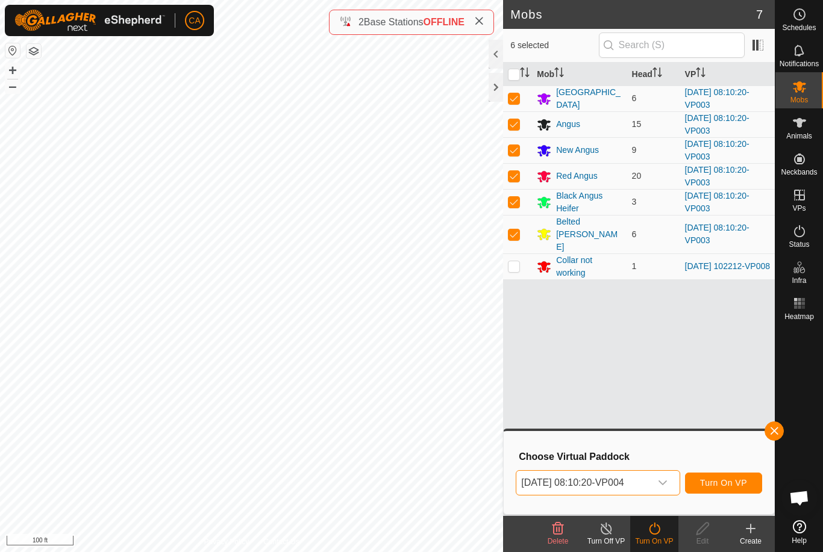
click at [729, 492] on button "Turn On VP" at bounding box center [723, 483] width 77 height 21
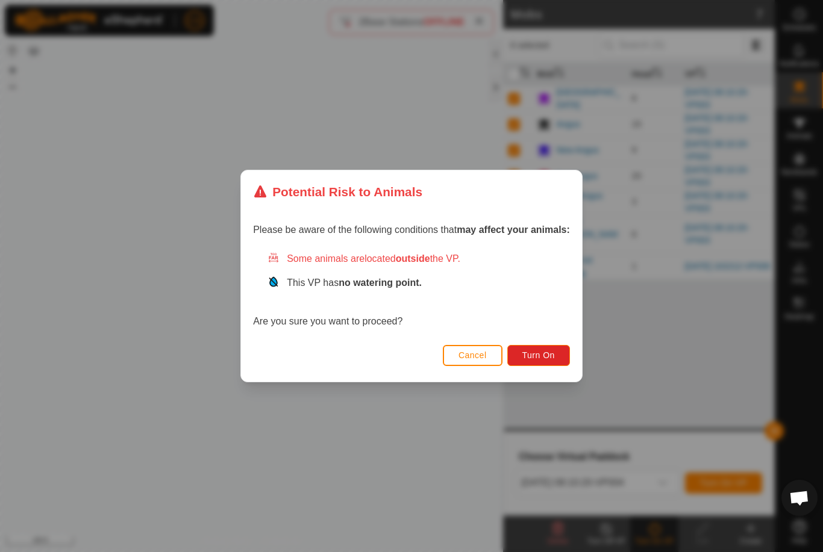
click at [534, 364] on button "Turn On" at bounding box center [538, 355] width 63 height 21
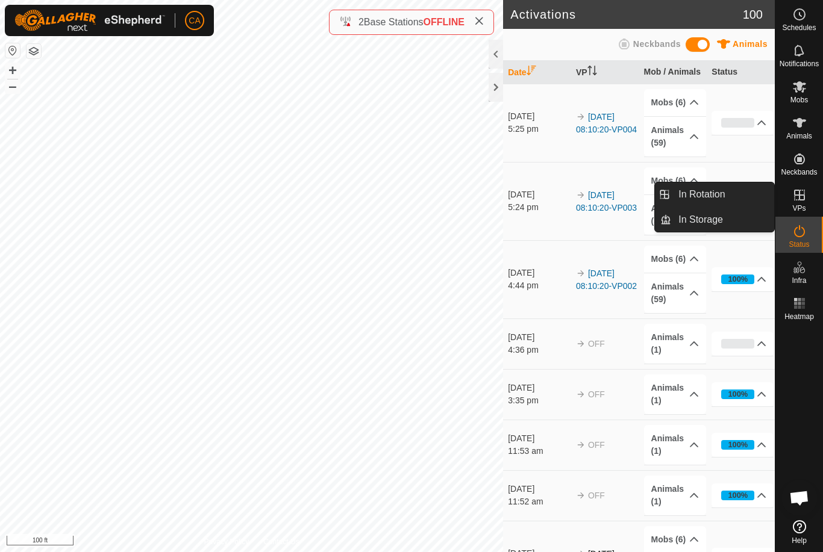
click at [734, 201] on link "In Rotation" at bounding box center [722, 195] width 103 height 24
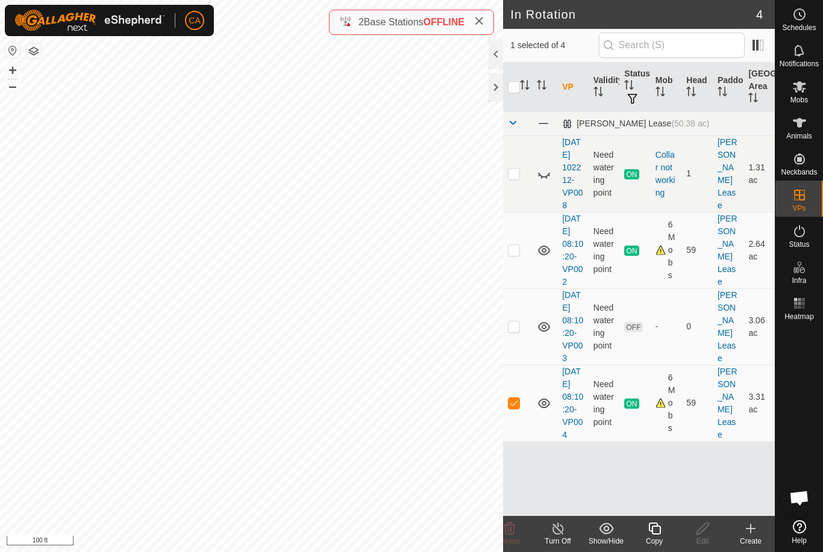
click at [520, 365] on td at bounding box center [517, 327] width 29 height 76
checkbox input "true"
click at [518, 408] on p-checkbox at bounding box center [514, 403] width 12 height 10
checkbox input "false"
click at [513, 529] on icon at bounding box center [509, 529] width 11 height 12
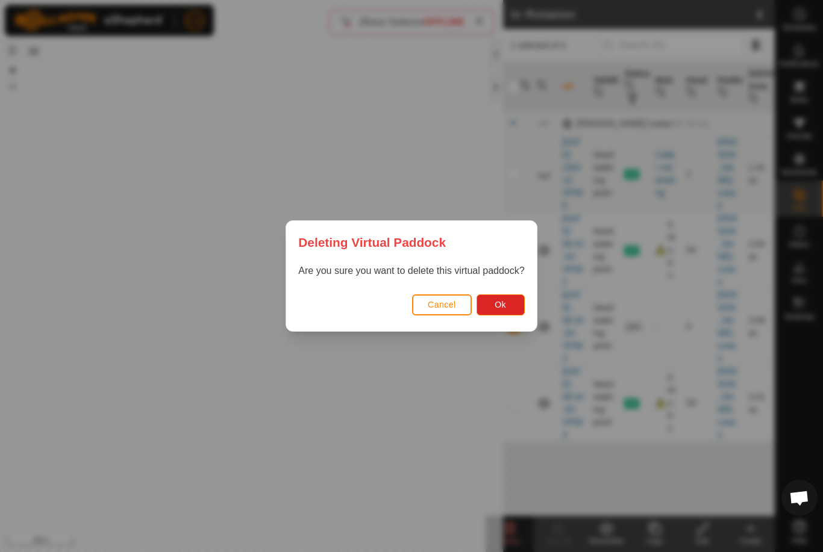
click at [514, 304] on button "Ok" at bounding box center [500, 305] width 48 height 21
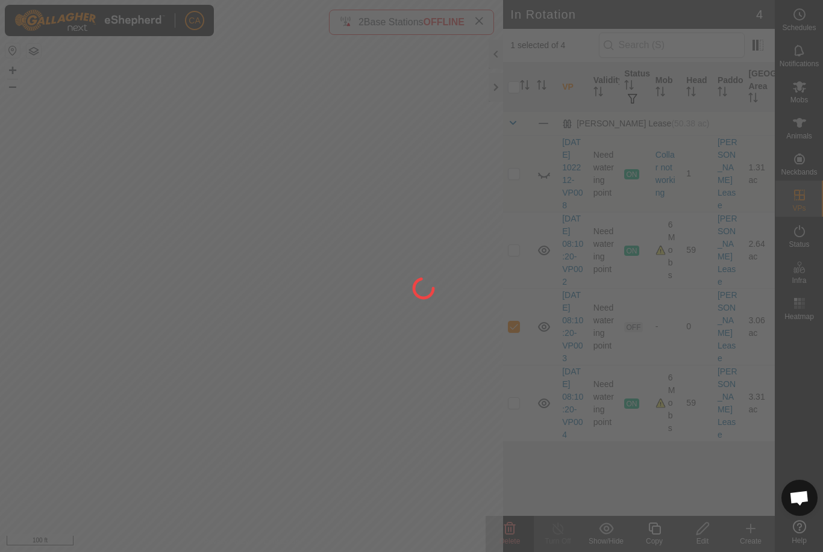
checkbox input "false"
